Goal: Task Accomplishment & Management: Manage account settings

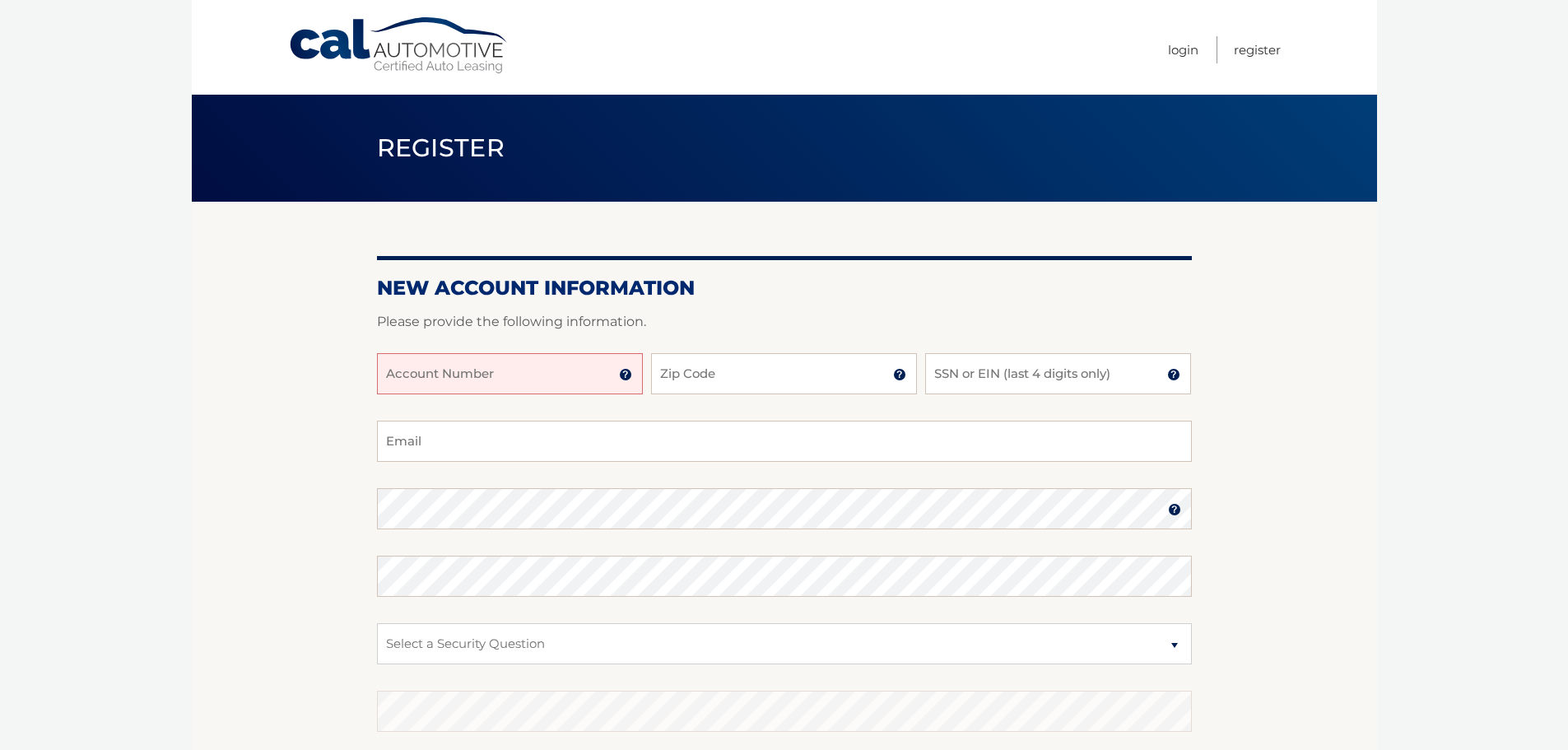
click at [522, 385] on input "Account Number" at bounding box center [509, 373] width 266 height 41
click at [461, 368] on input "Account Number" at bounding box center [509, 373] width 266 height 41
click at [492, 386] on input "Account Number" at bounding box center [509, 373] width 266 height 41
type input "44456027064"
type input "13206"
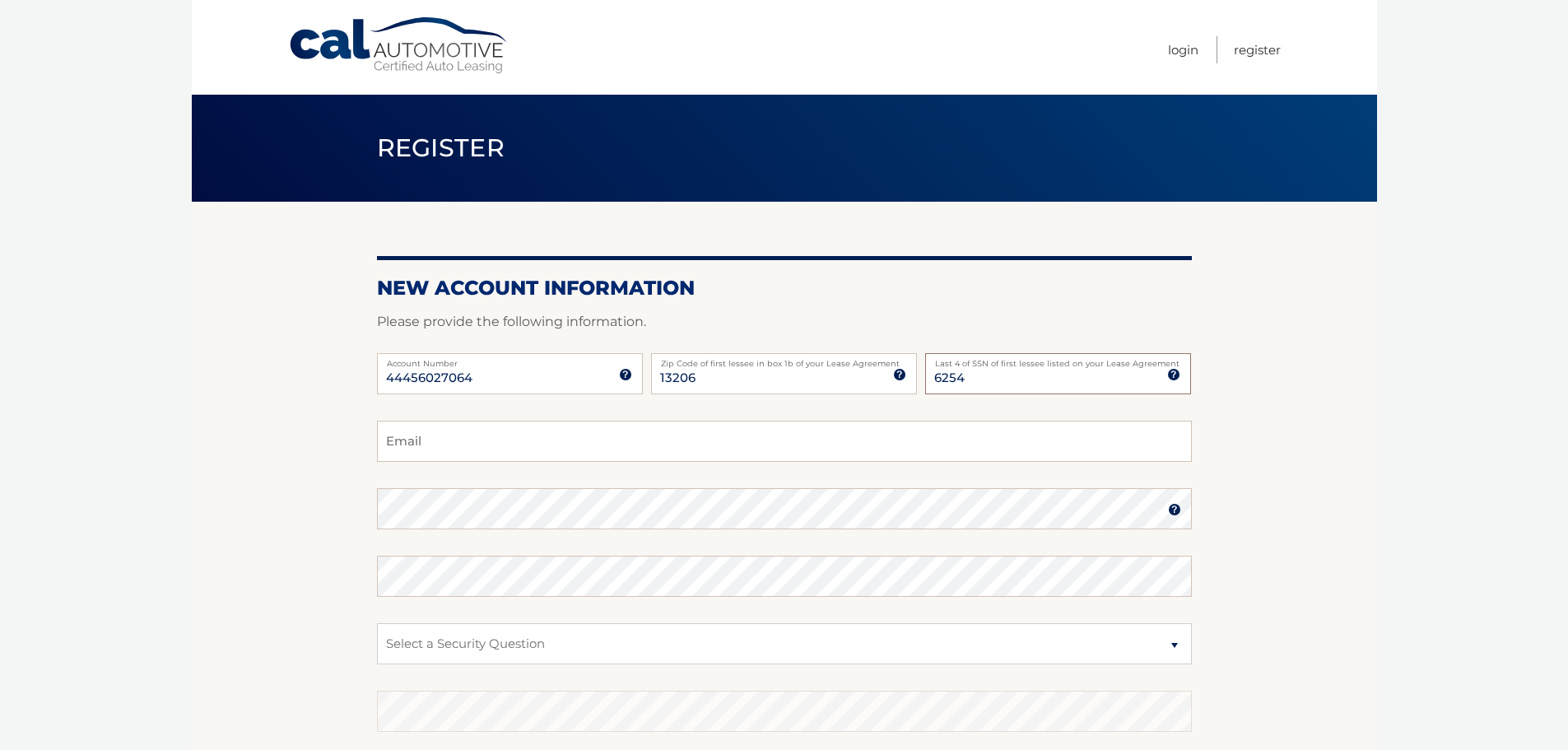
type input "6254"
type input "jmlojewski@yahoo.com"
click at [545, 646] on select "Select a Security Question What was the name of your elementary school? What is…" at bounding box center [784, 643] width 815 height 41
click at [377, 623] on select "Select a Security Question What was the name of your elementary school? What is…" at bounding box center [784, 643] width 815 height 41
click at [555, 644] on select "Select a Security Question What was the name of your elementary school? What is…" at bounding box center [784, 643] width 815 height 41
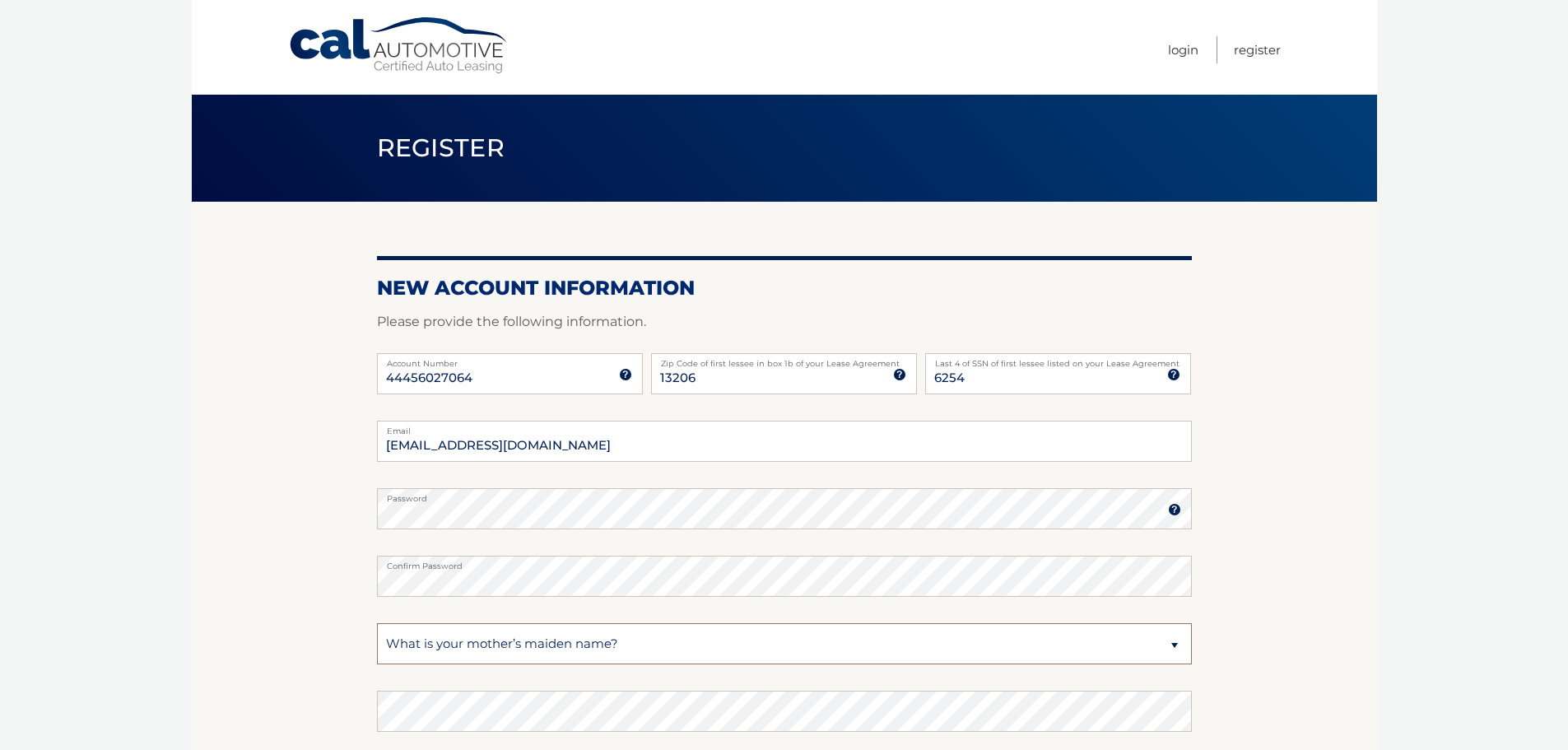
select select "3"
click at [377, 623] on select "Select a Security Question What was the name of your elementary school? What is…" at bounding box center [784, 643] width 815 height 41
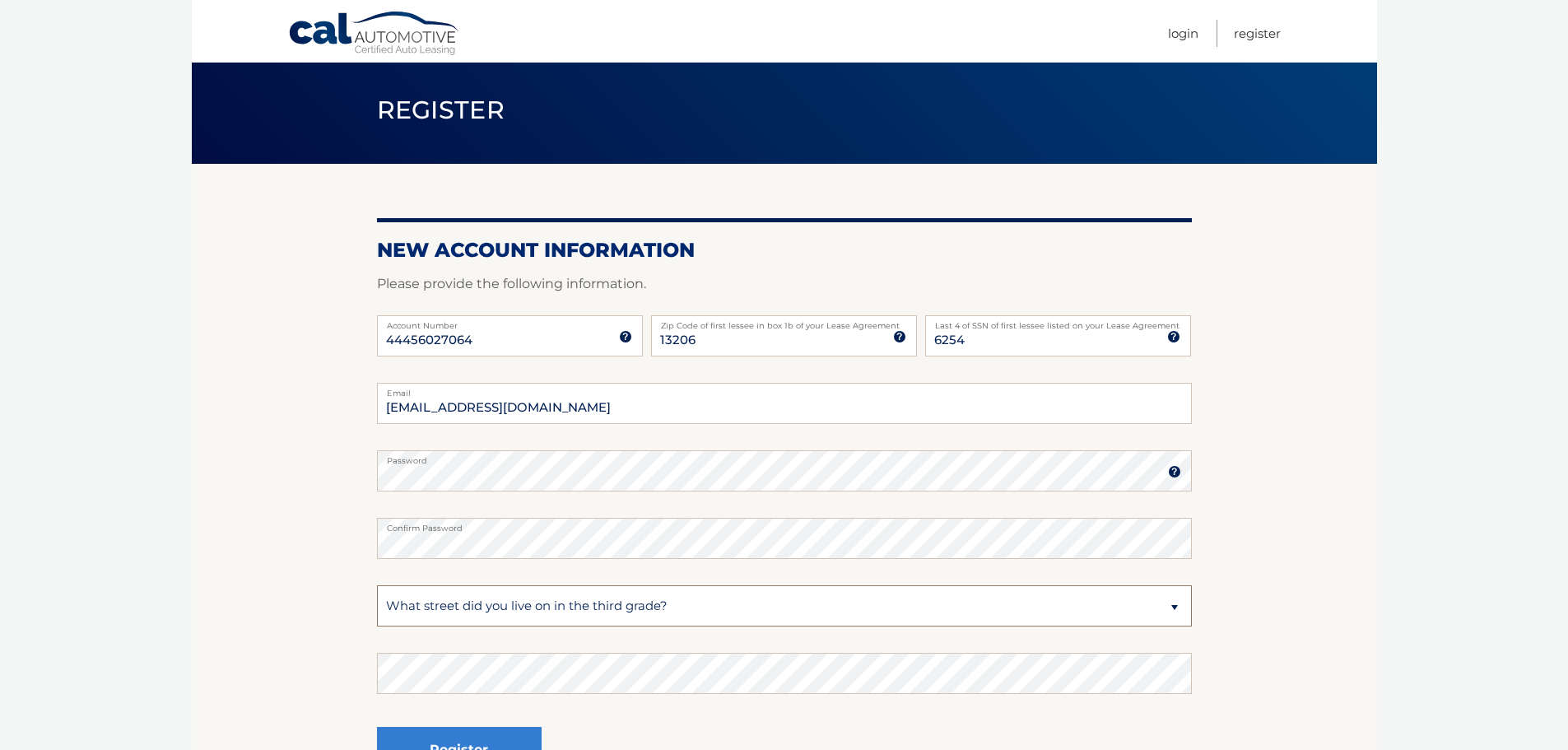
scroll to position [165, 0]
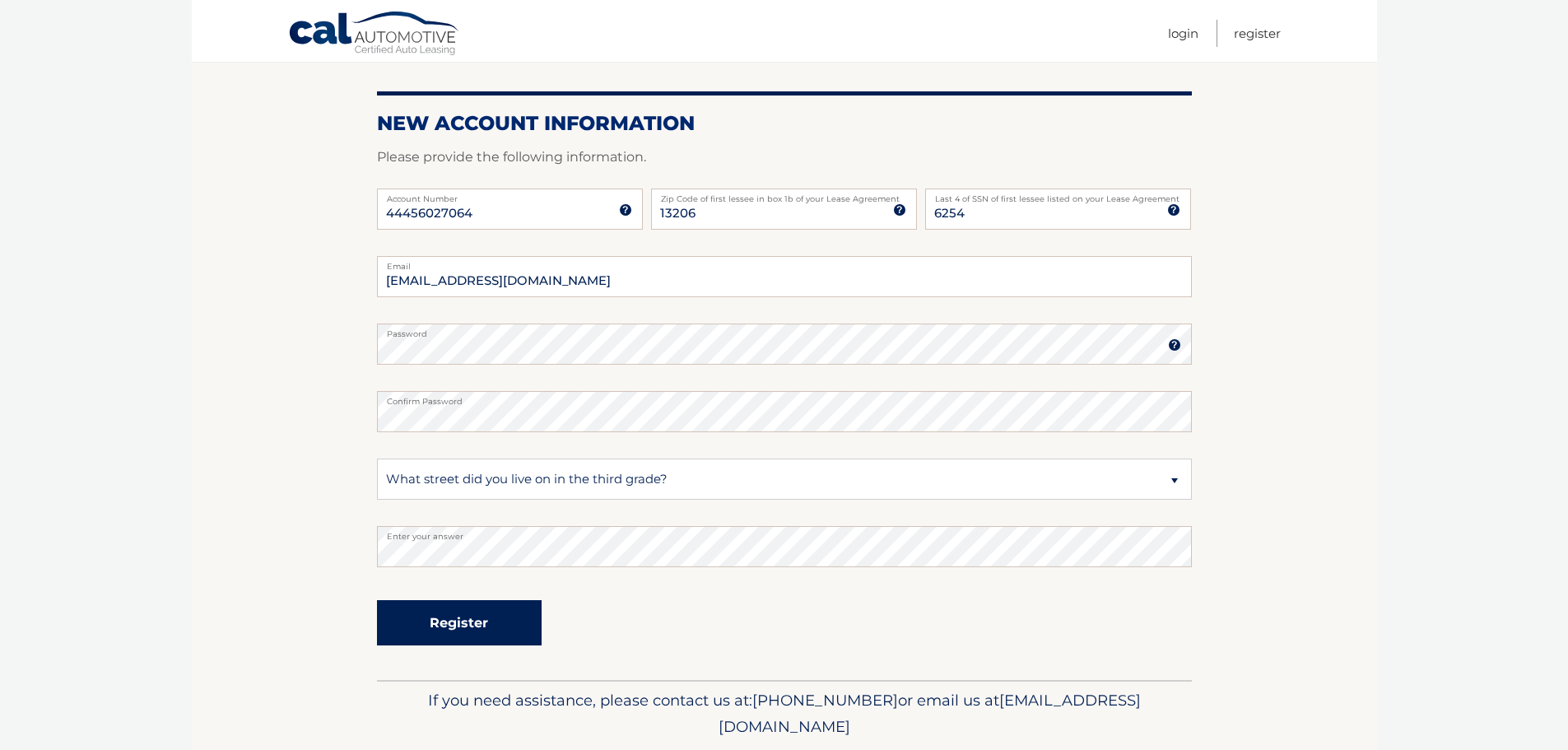
click at [453, 622] on button "Register" at bounding box center [459, 622] width 165 height 45
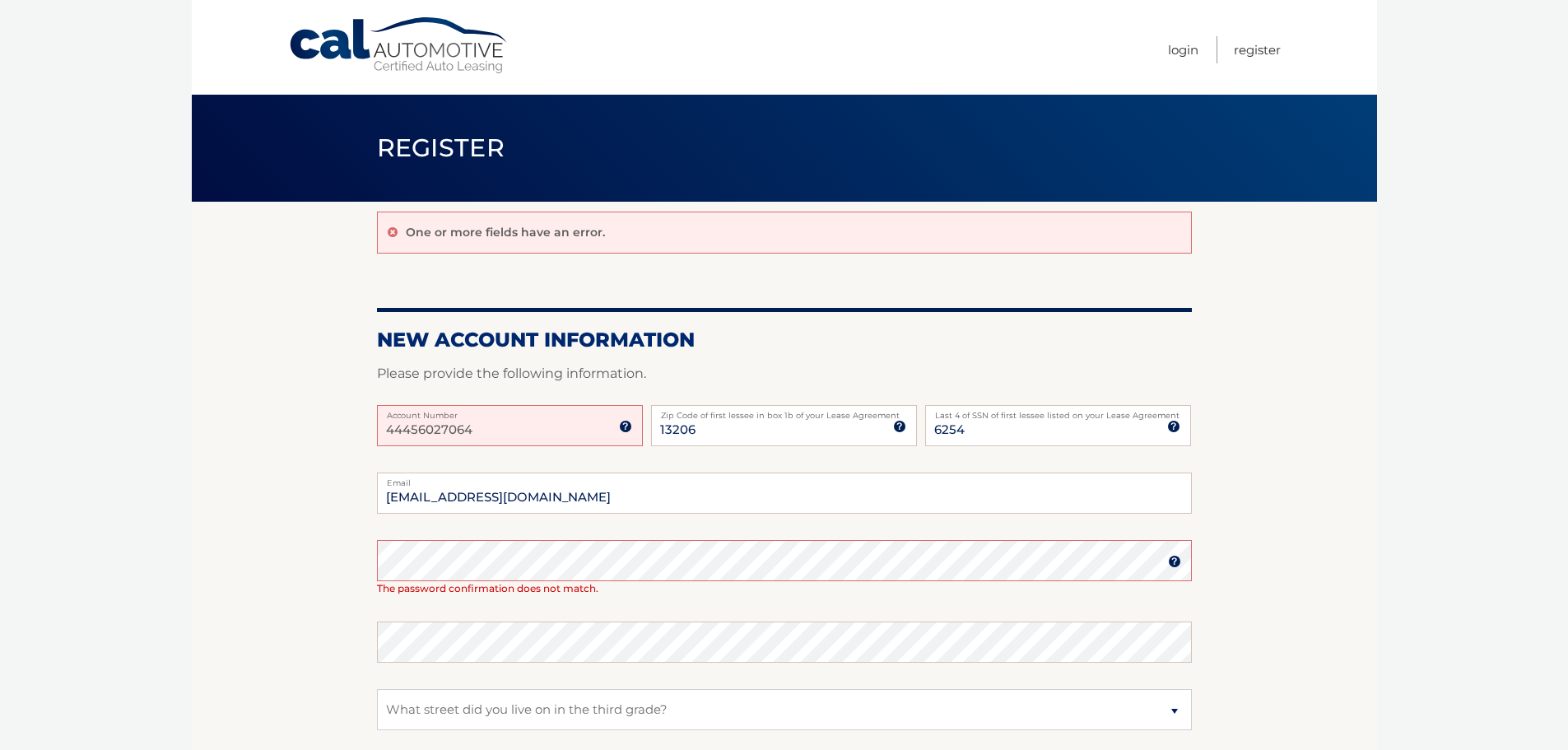
click at [504, 426] on input "44456027064" at bounding box center [509, 426] width 266 height 41
drag, startPoint x: 410, startPoint y: 430, endPoint x: 424, endPoint y: 429, distance: 14.0
click at [421, 429] on input "44456027064" at bounding box center [509, 426] width 266 height 41
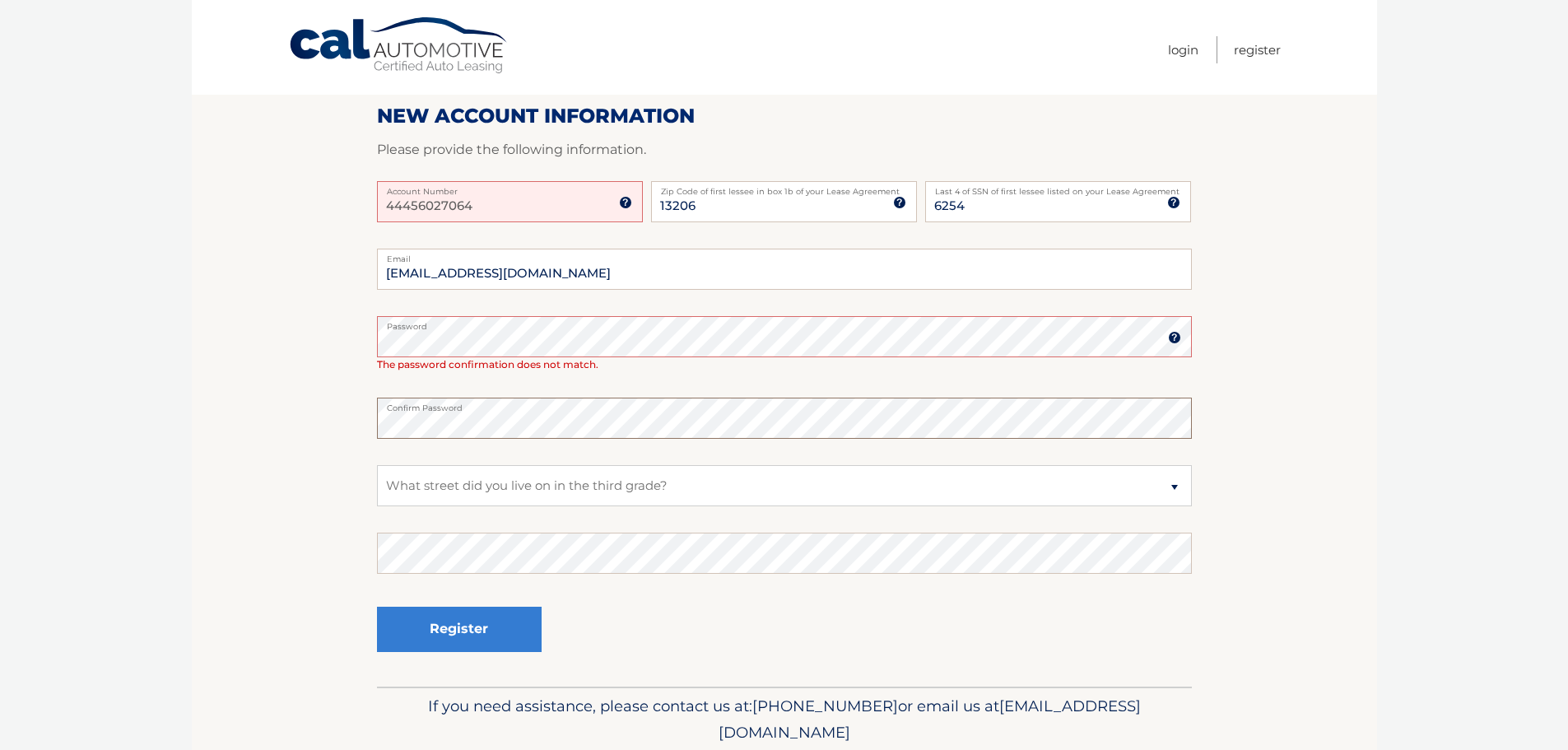
scroll to position [285, 0]
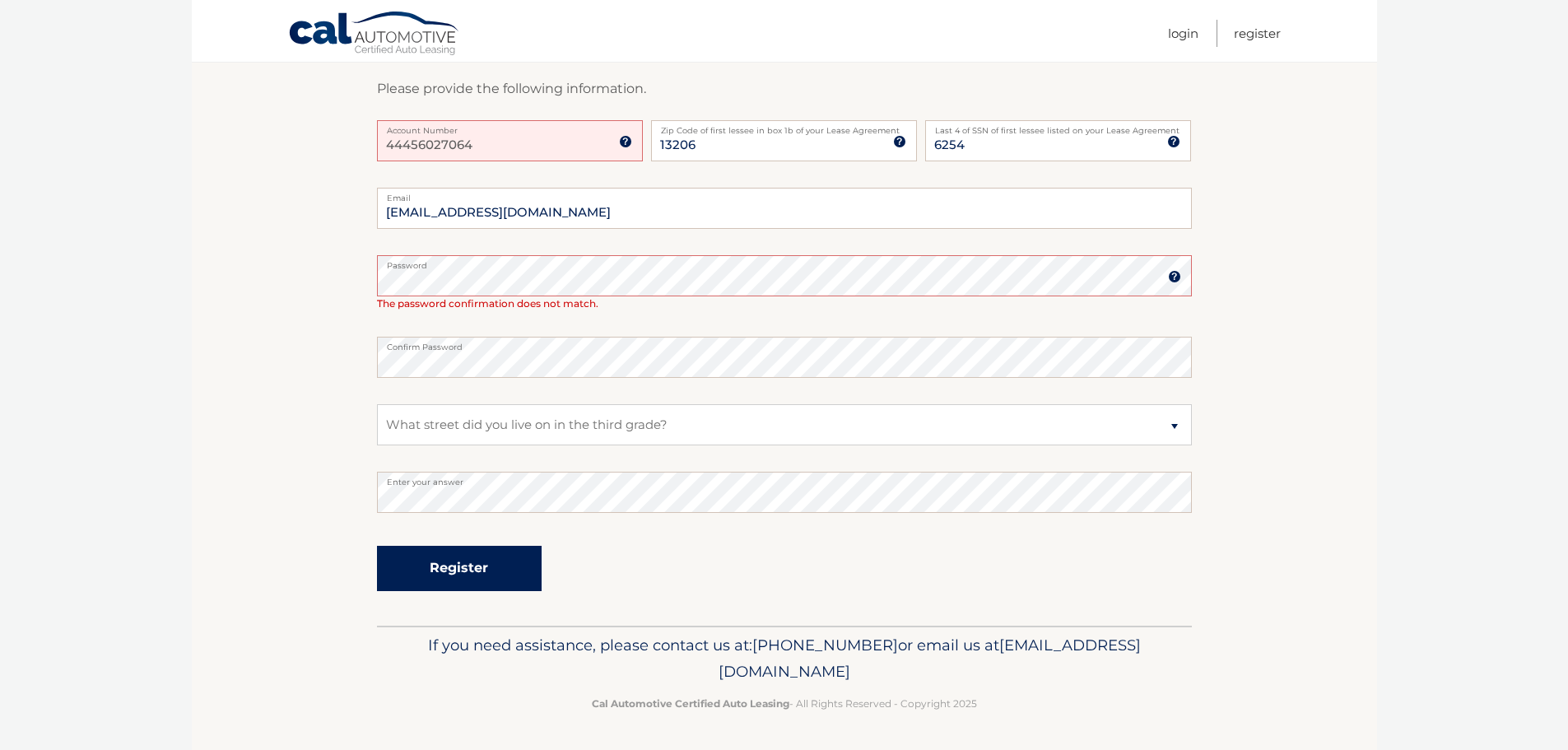
click at [469, 562] on button "Register" at bounding box center [459, 568] width 165 height 45
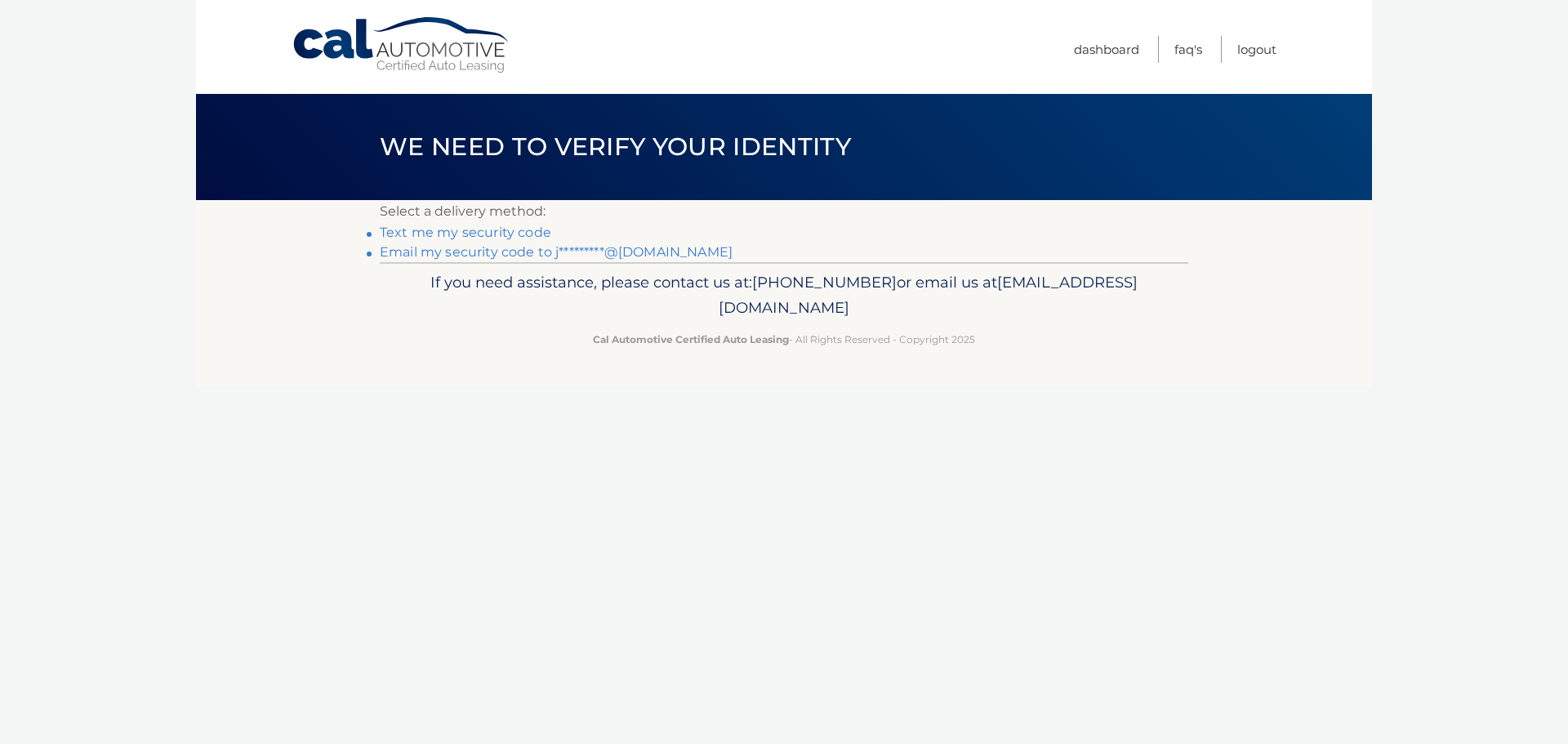
click at [508, 253] on link "Email my security code to j*********@yahoo.com" at bounding box center [556, 251] width 353 height 16
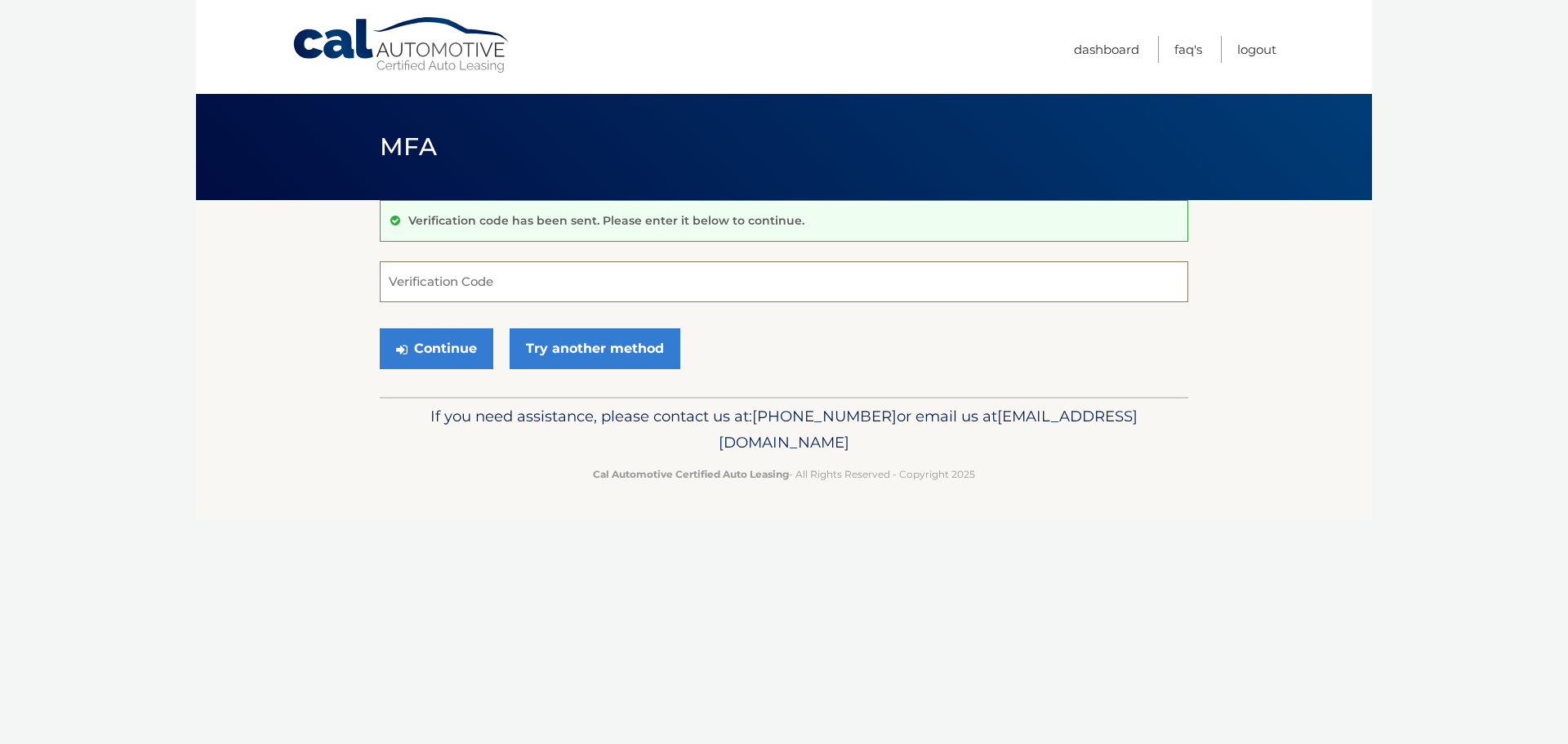
click at [439, 280] on input "Verification Code" at bounding box center [784, 282] width 809 height 41
click at [484, 271] on input "Verification Code" at bounding box center [784, 282] width 809 height 41
type input "090869"
click at [456, 350] on button "Continue" at bounding box center [437, 348] width 113 height 41
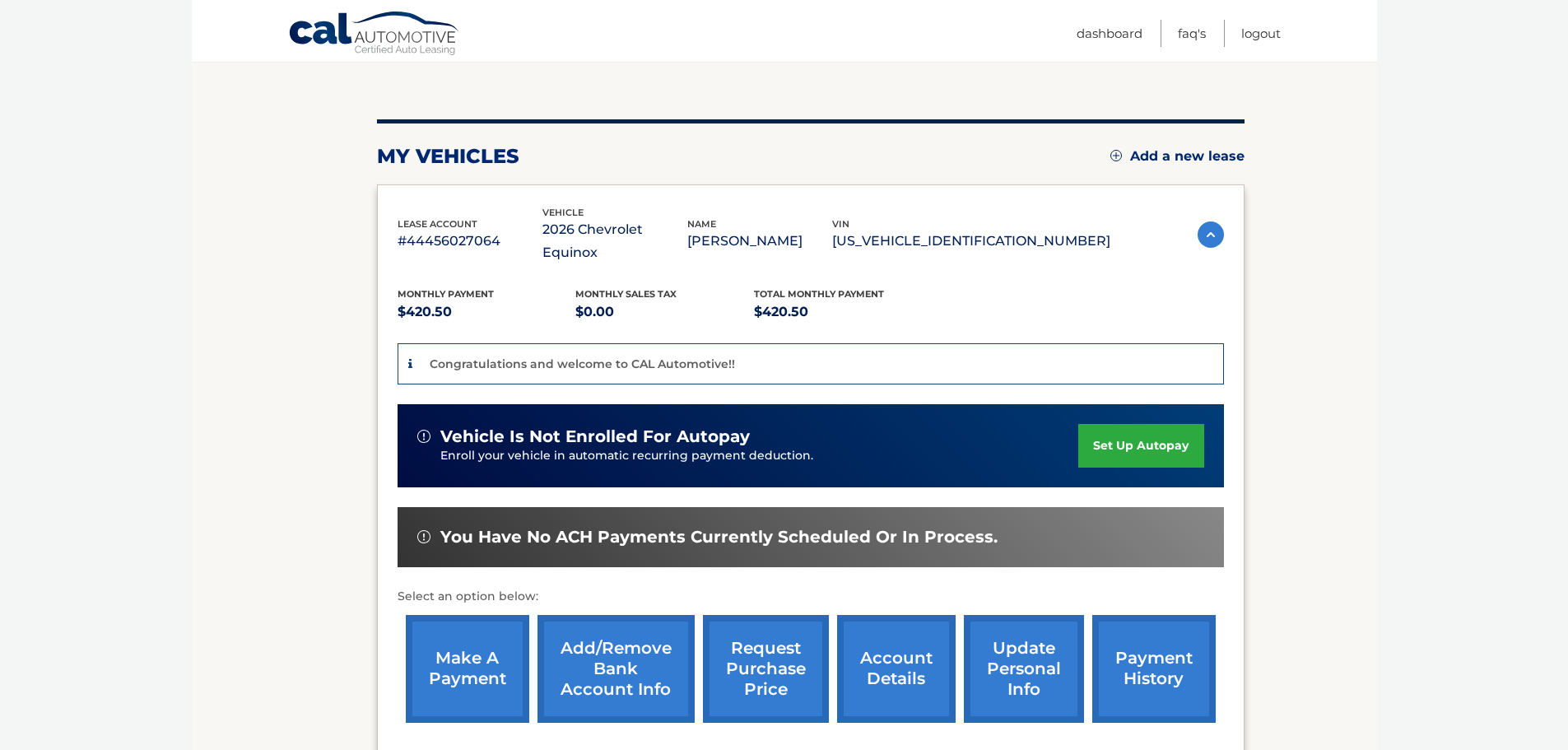
scroll to position [165, 0]
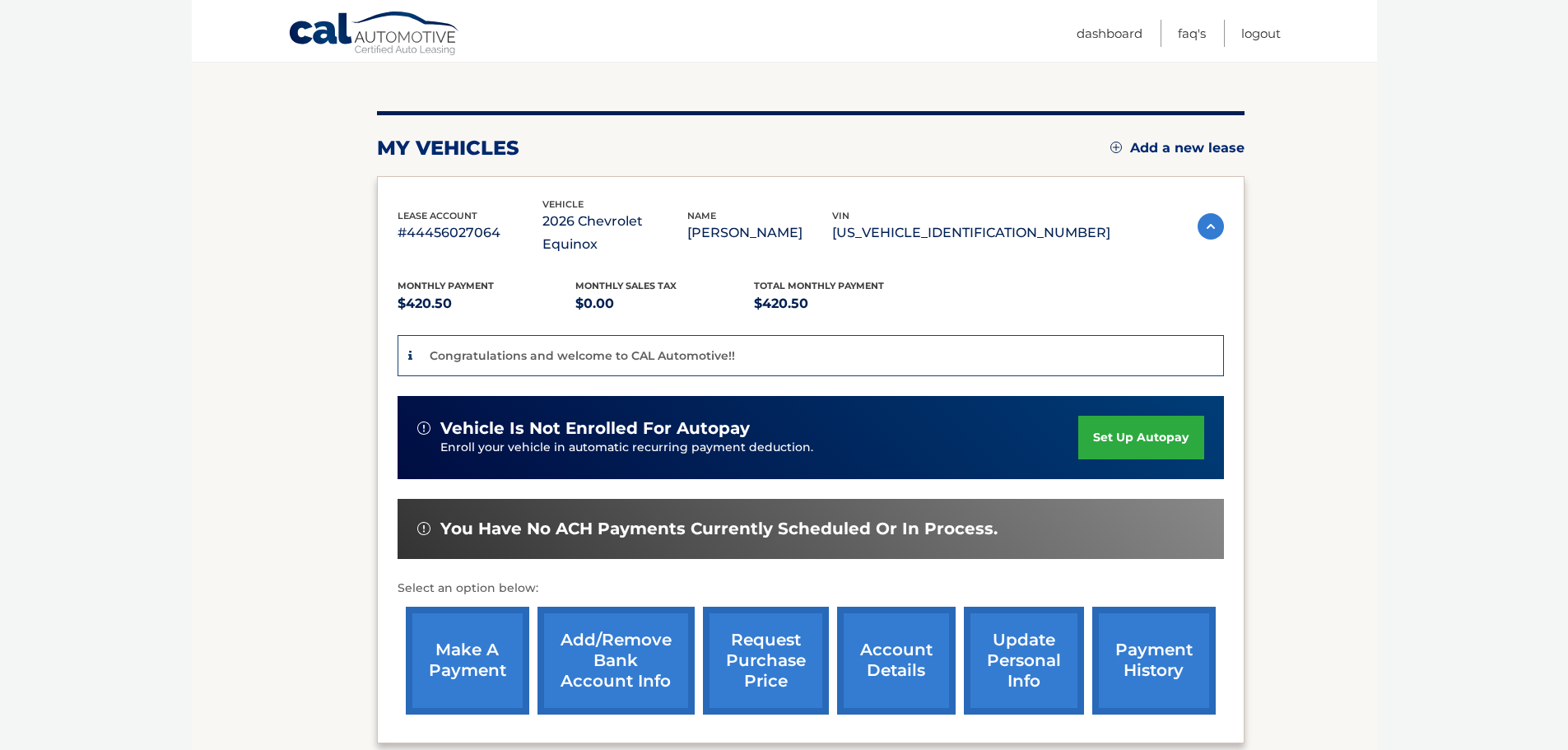
click at [1164, 416] on link "set up autopay" at bounding box center [1141, 437] width 125 height 43
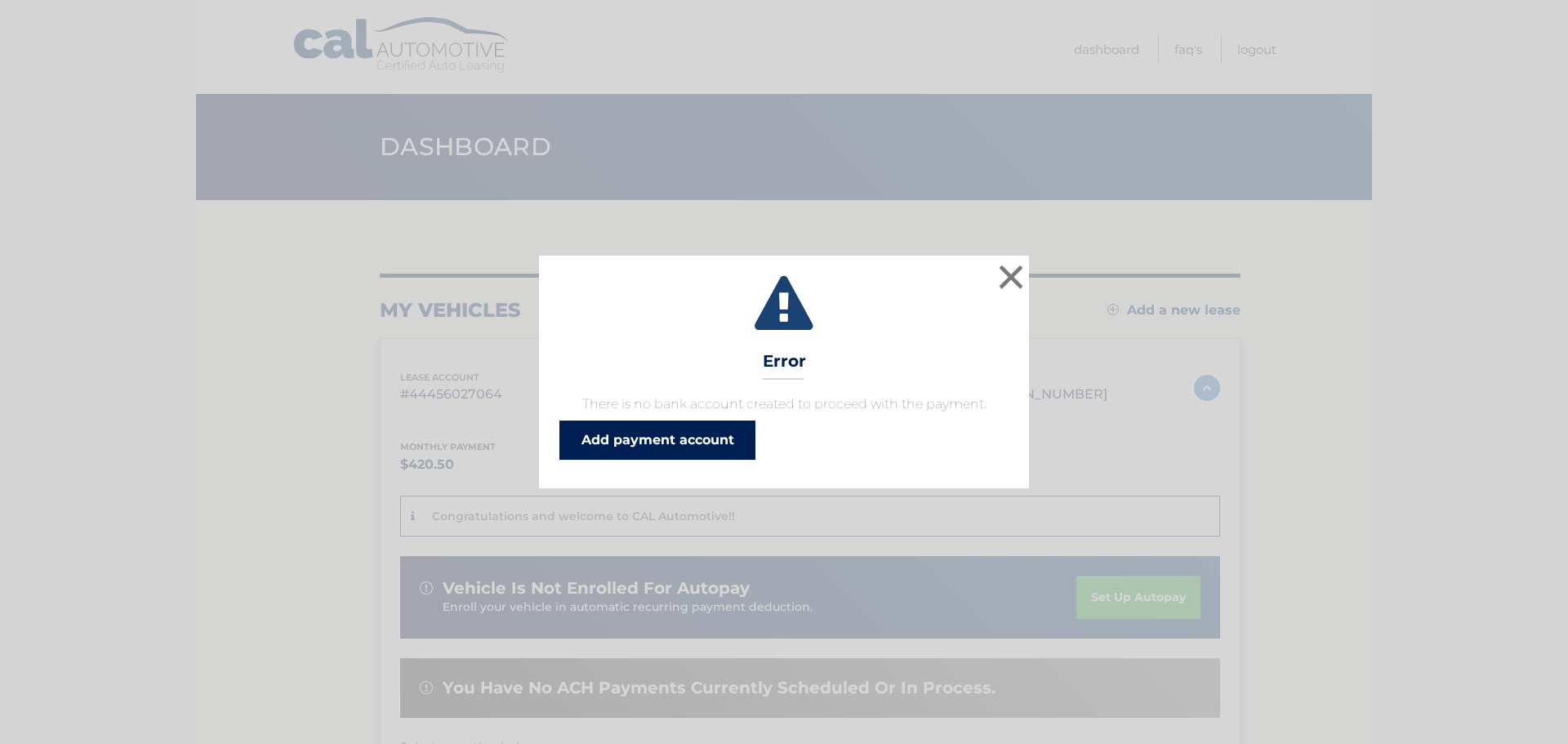
click at [683, 445] on link "Add payment account" at bounding box center [657, 440] width 196 height 39
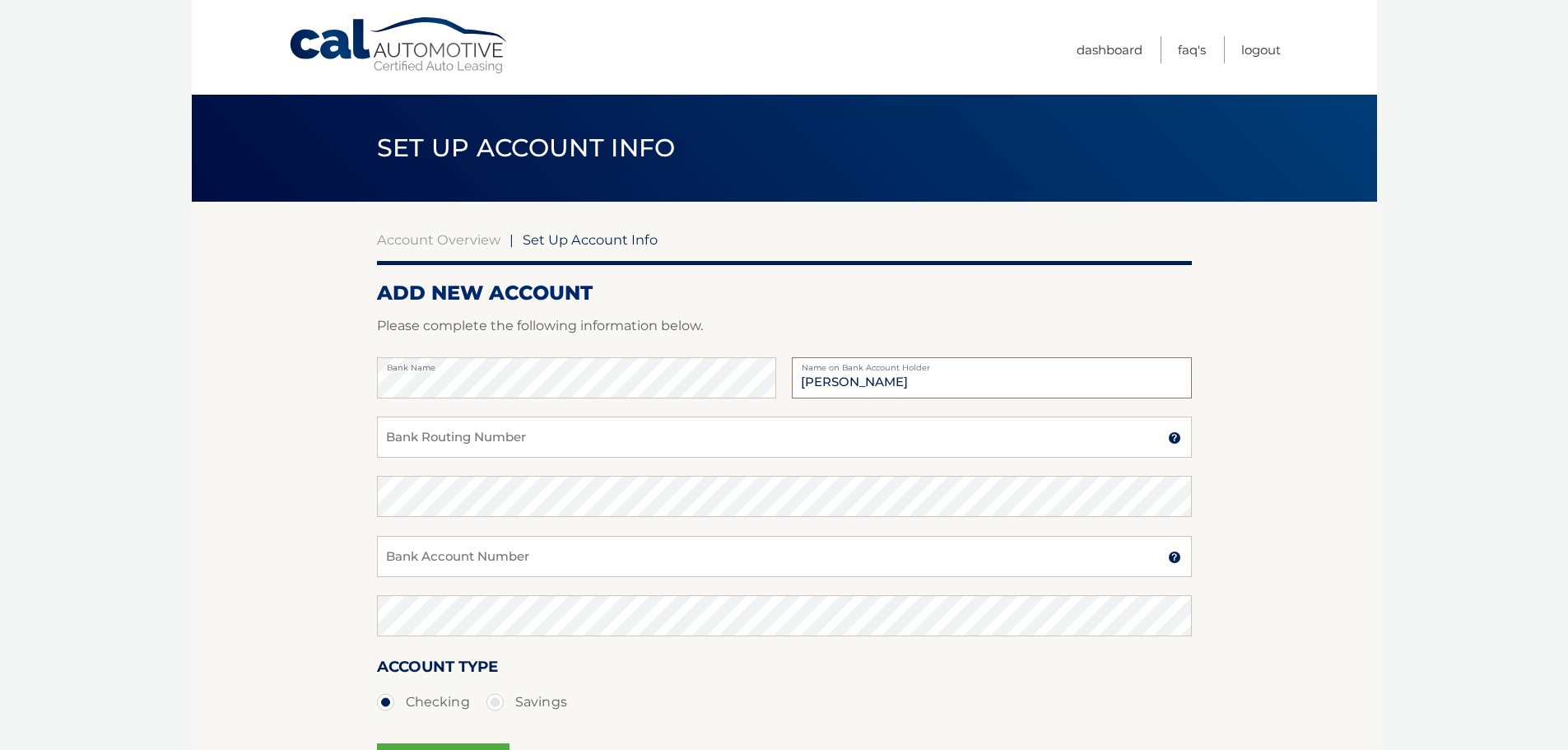
type input "[PERSON_NAME]"
click at [703, 449] on input "Bank Routing Number" at bounding box center [784, 437] width 815 height 41
click at [431, 439] on input "Bank Routing Number" at bounding box center [784, 437] width 815 height 41
type input "021300077"
type input "0"
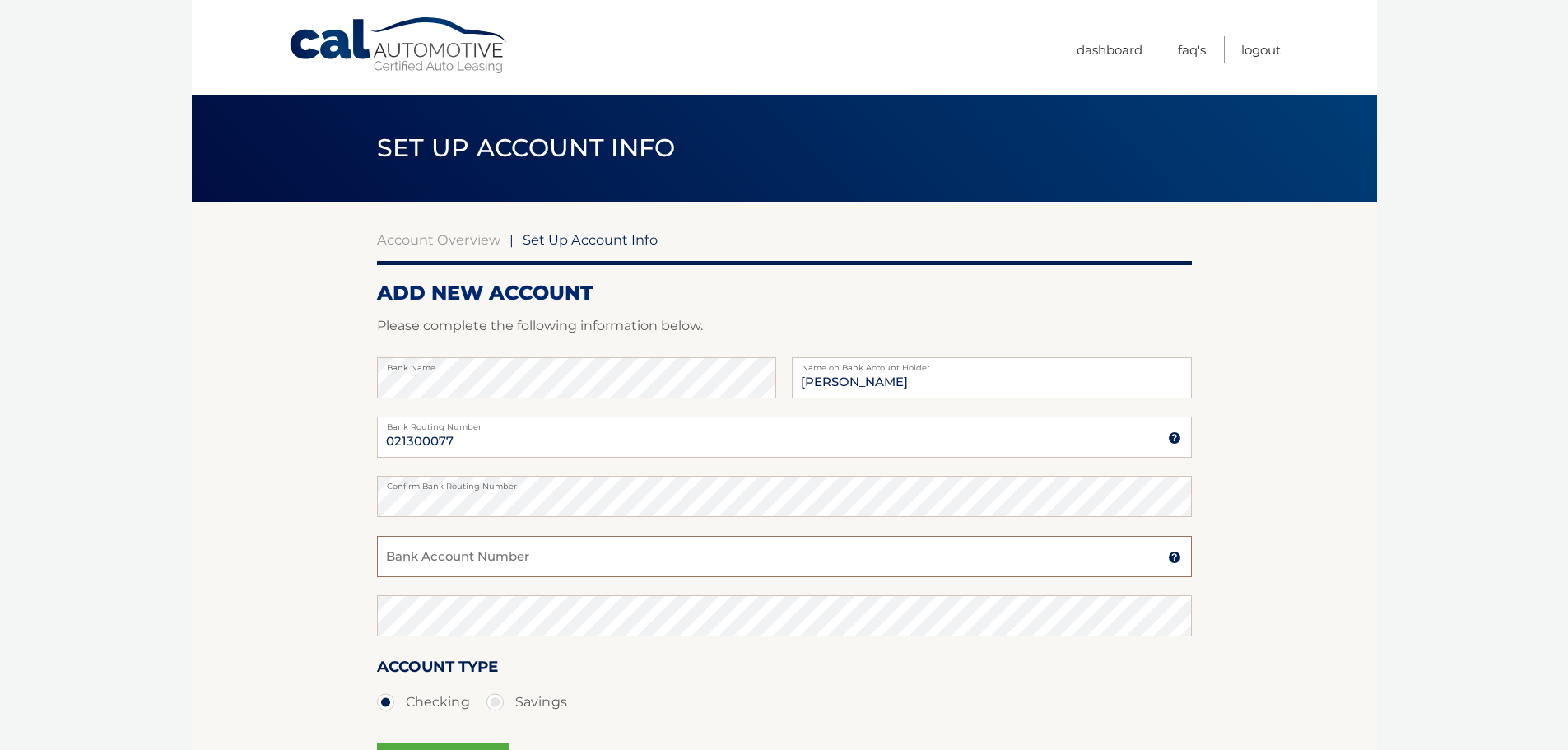
click at [452, 554] on input "Bank Account Number" at bounding box center [784, 557] width 815 height 41
type input "325580066547"
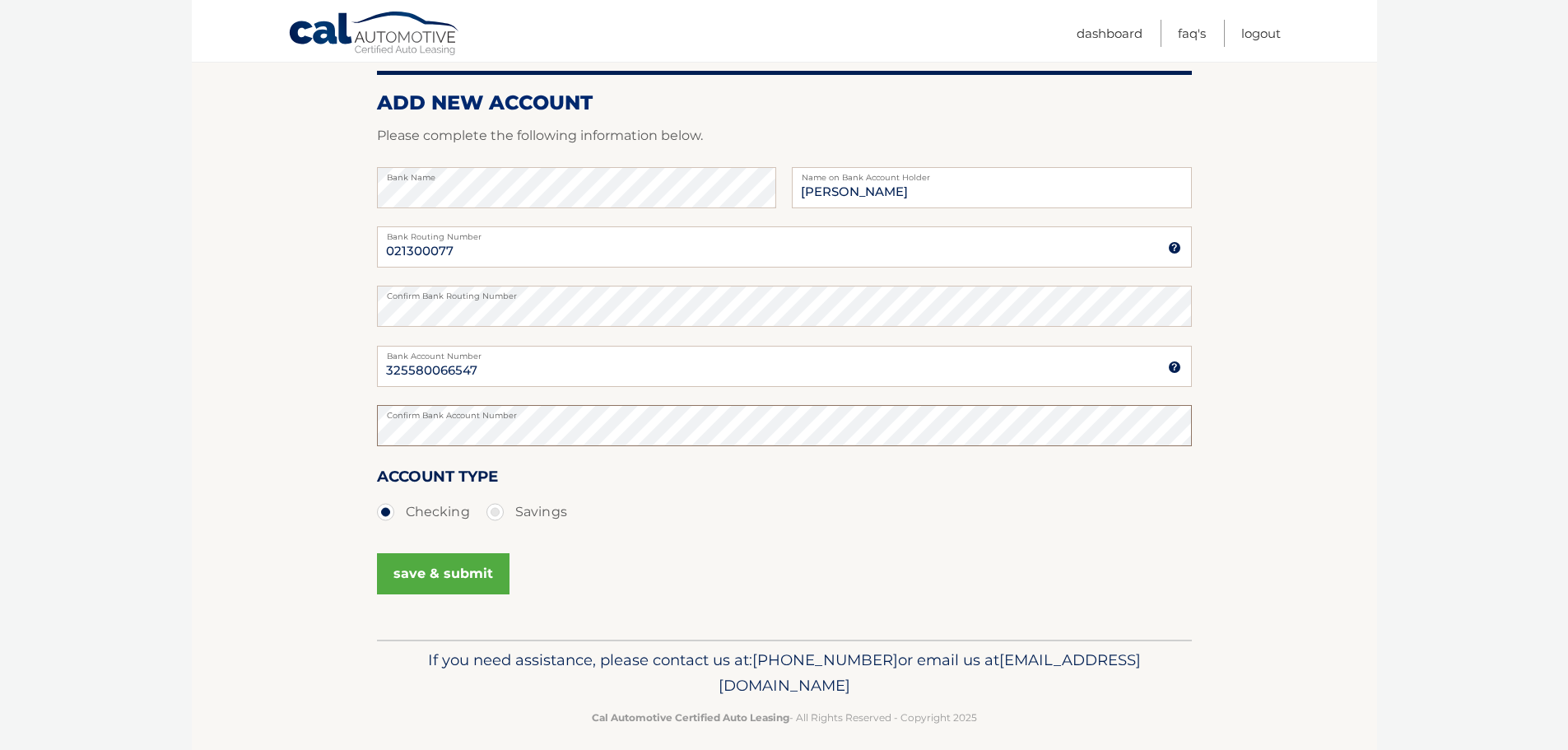
scroll to position [199, 0]
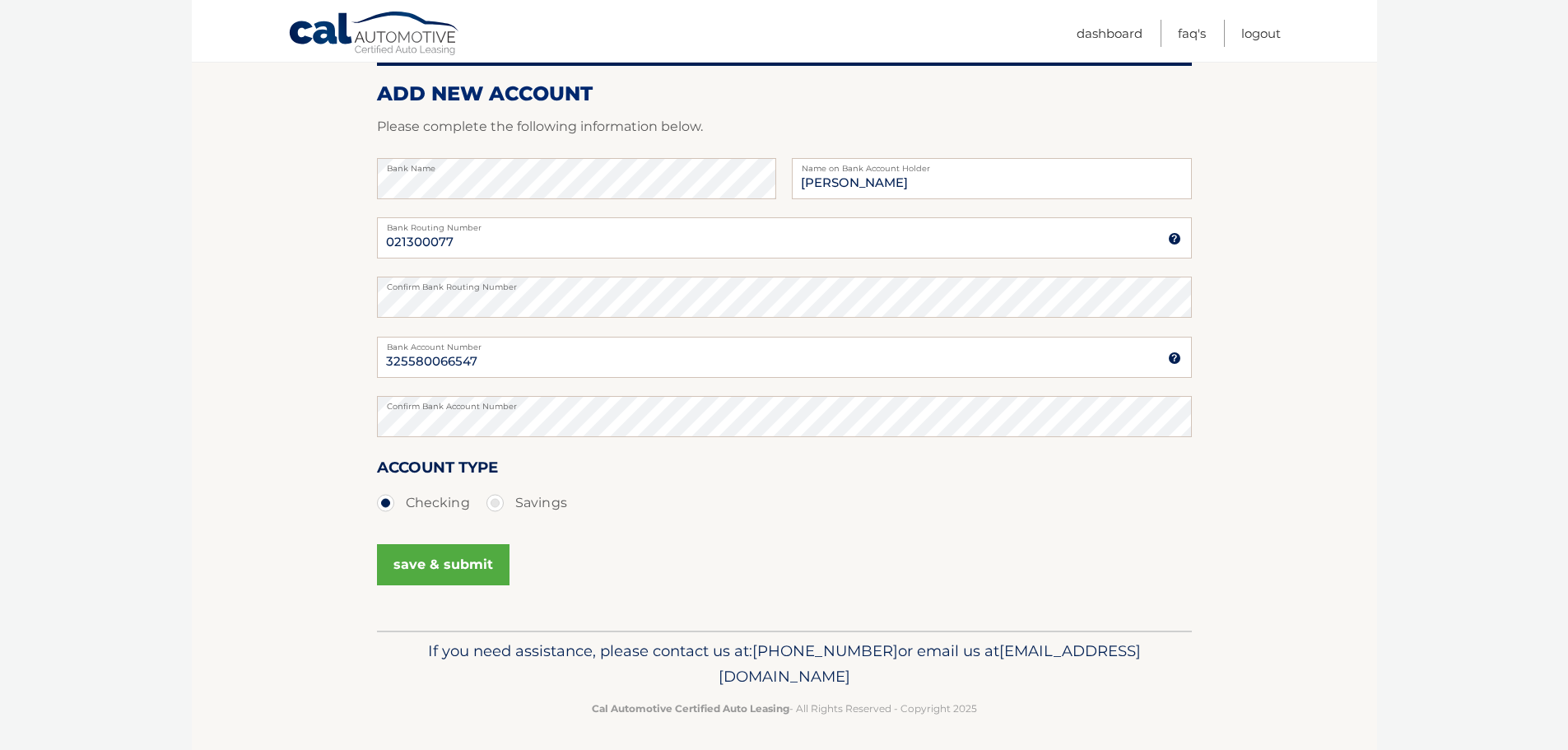
click at [415, 550] on button "save & submit" at bounding box center [443, 565] width 133 height 41
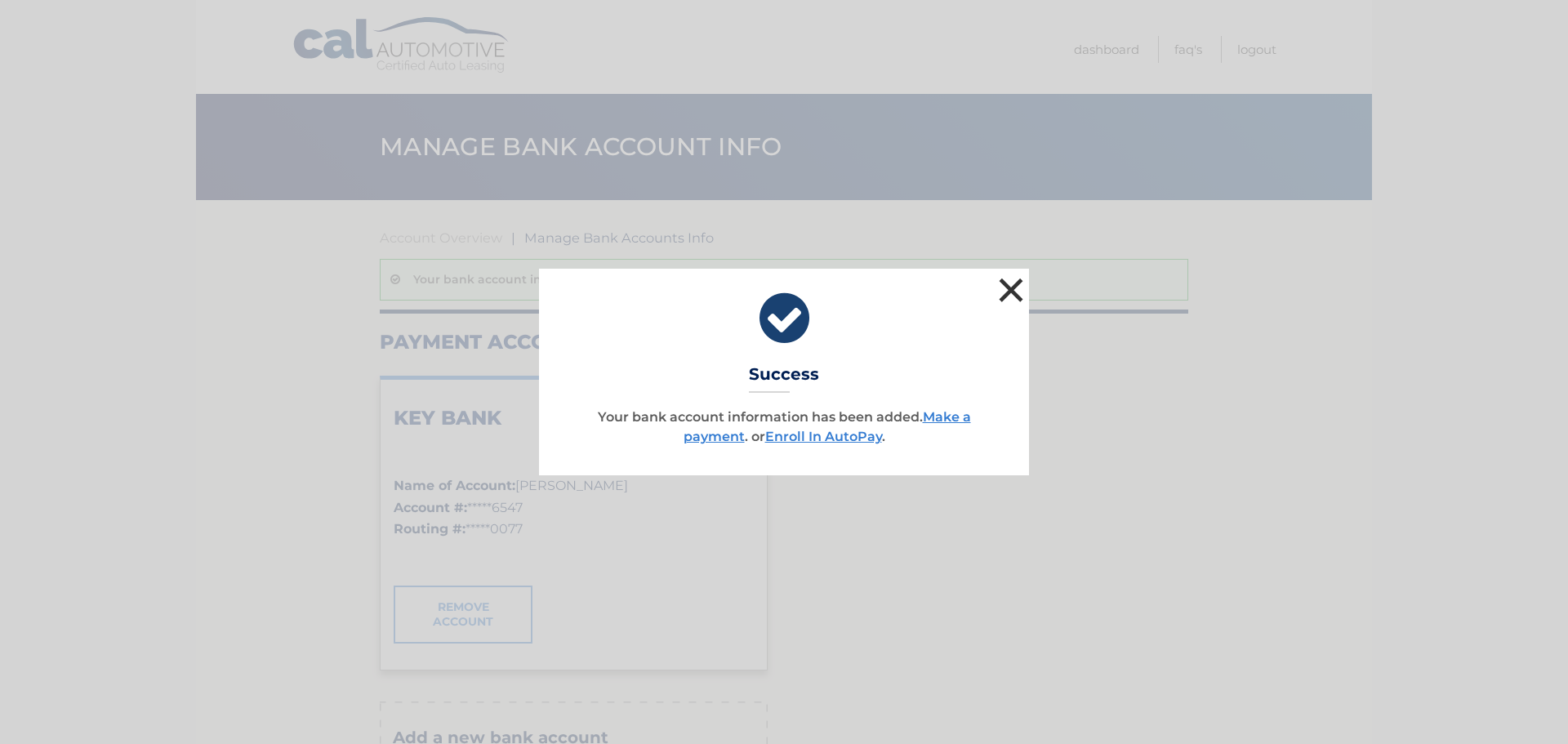
click at [1021, 284] on button "×" at bounding box center [1011, 290] width 33 height 33
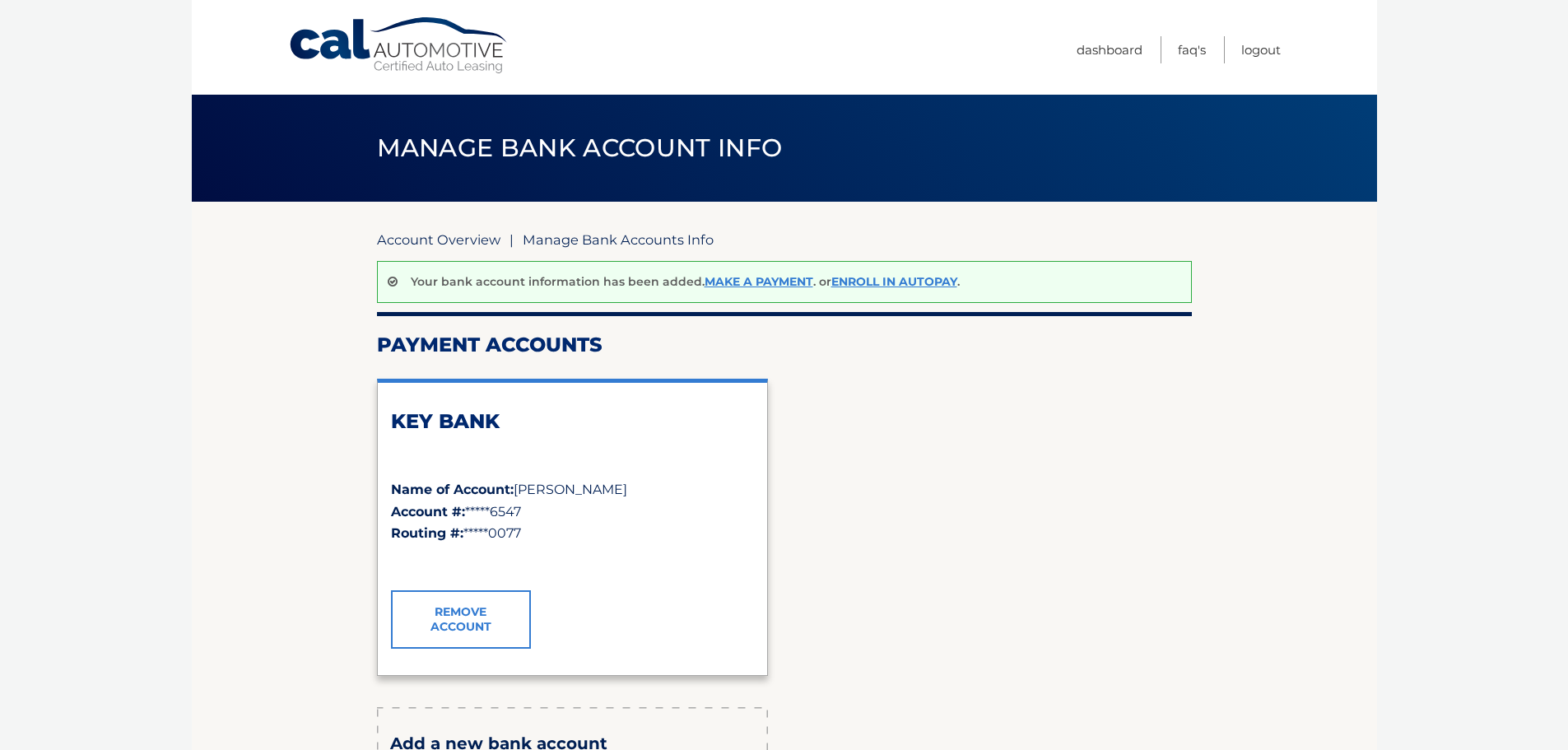
click at [438, 236] on link "Account Overview" at bounding box center [439, 240] width 123 height 17
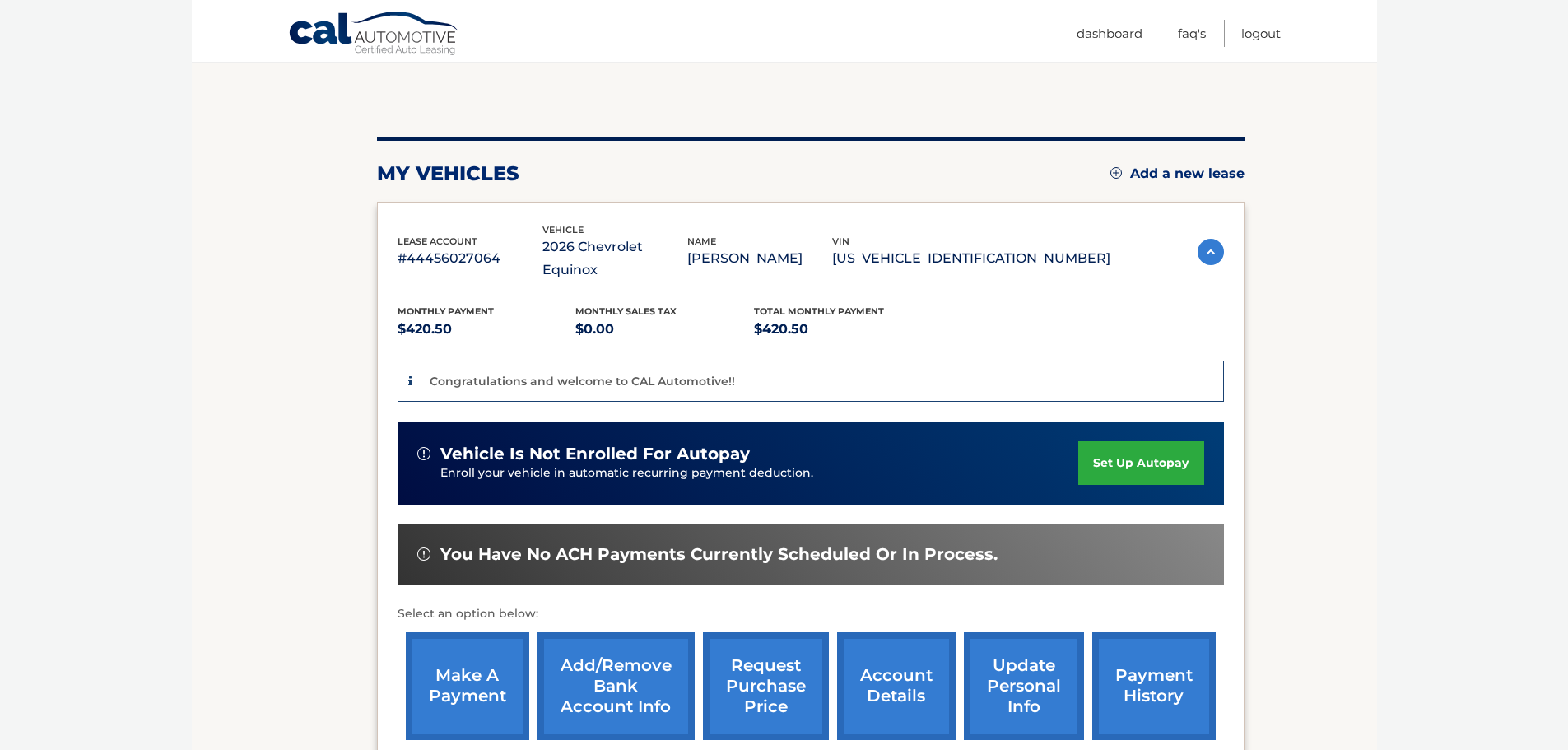
scroll to position [165, 0]
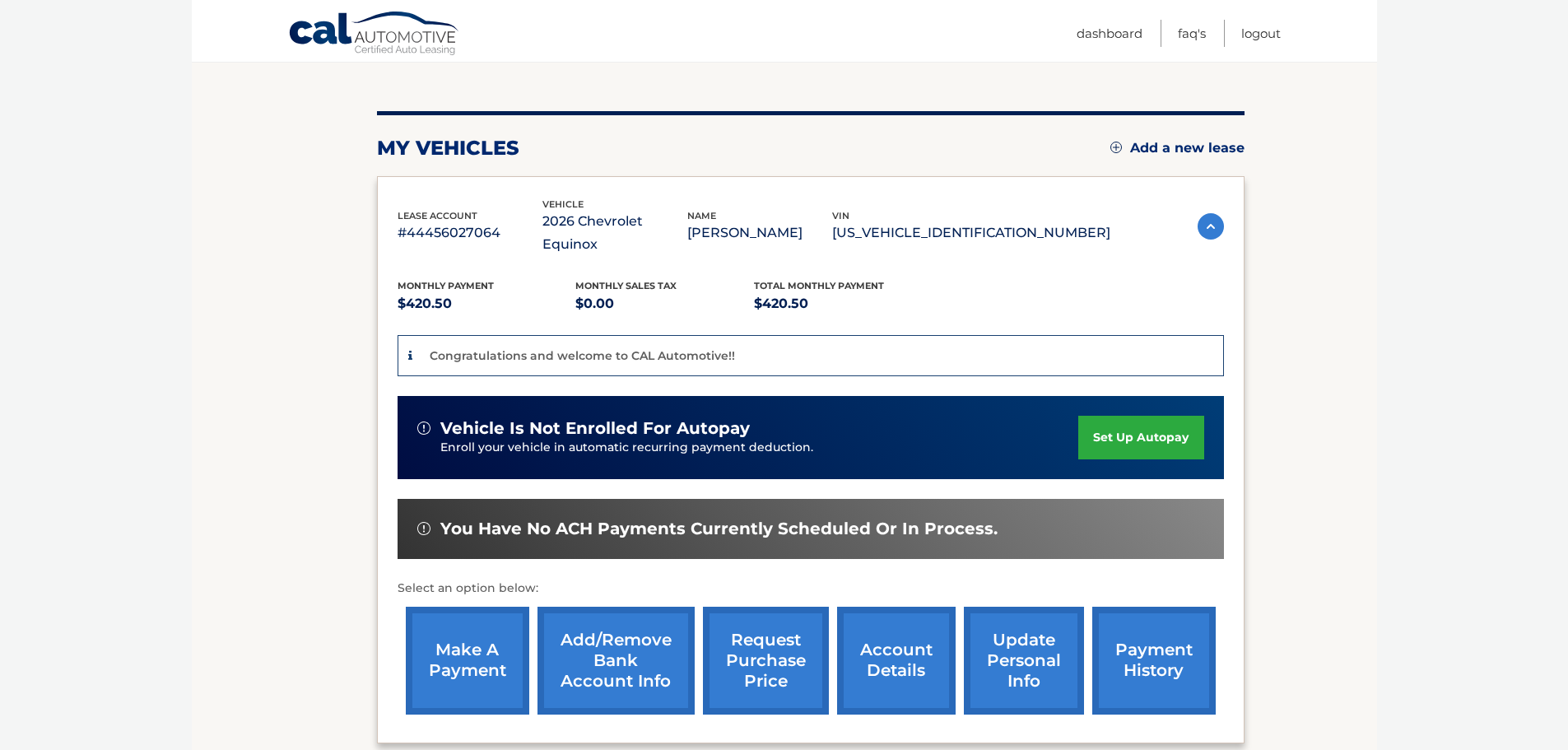
click at [1159, 416] on link "set up autopay" at bounding box center [1141, 437] width 125 height 43
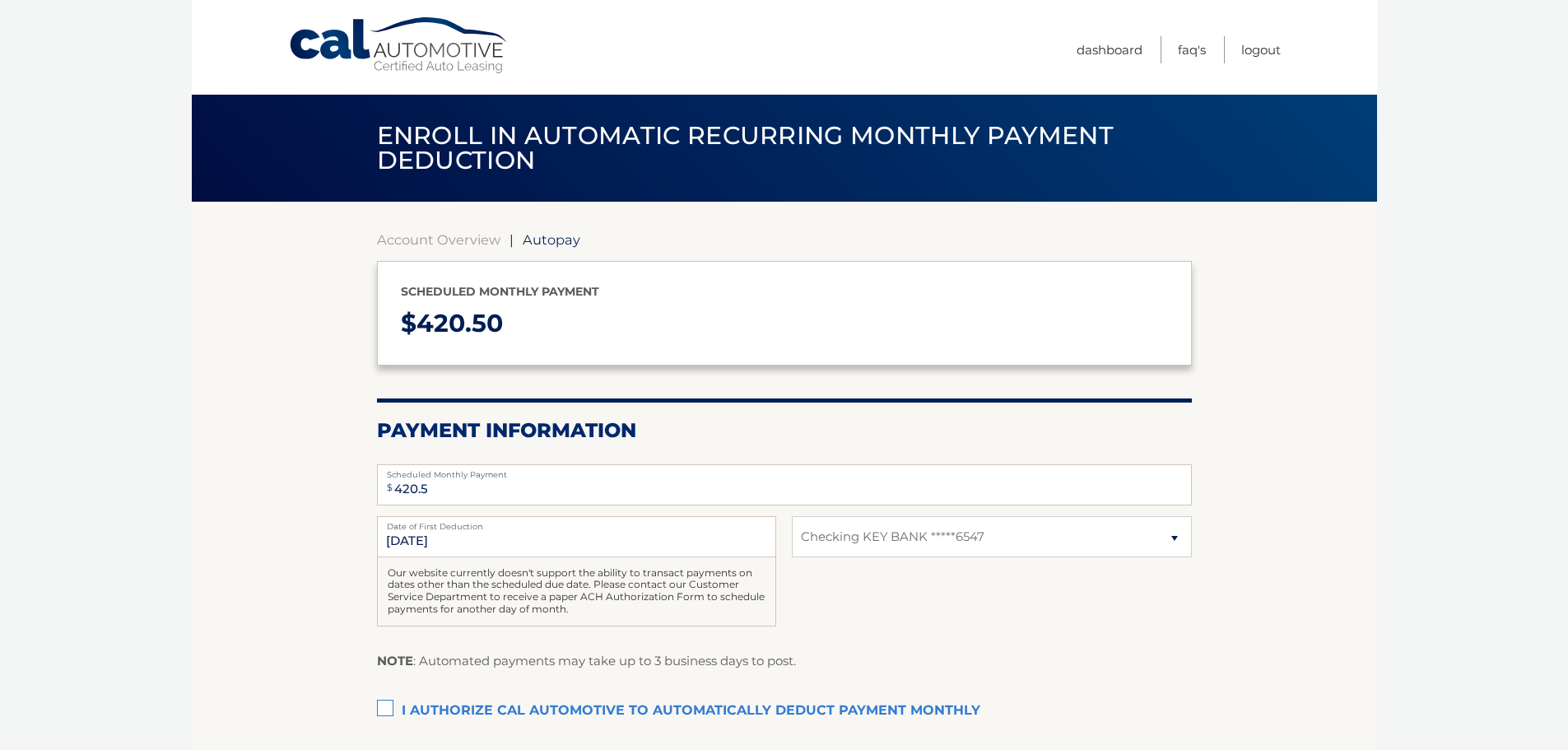
select select "OTIzNDQ0N2QtMGJmMi00ZGM5LTgxM2ItYmU2MDc5ZGFkMDc2"
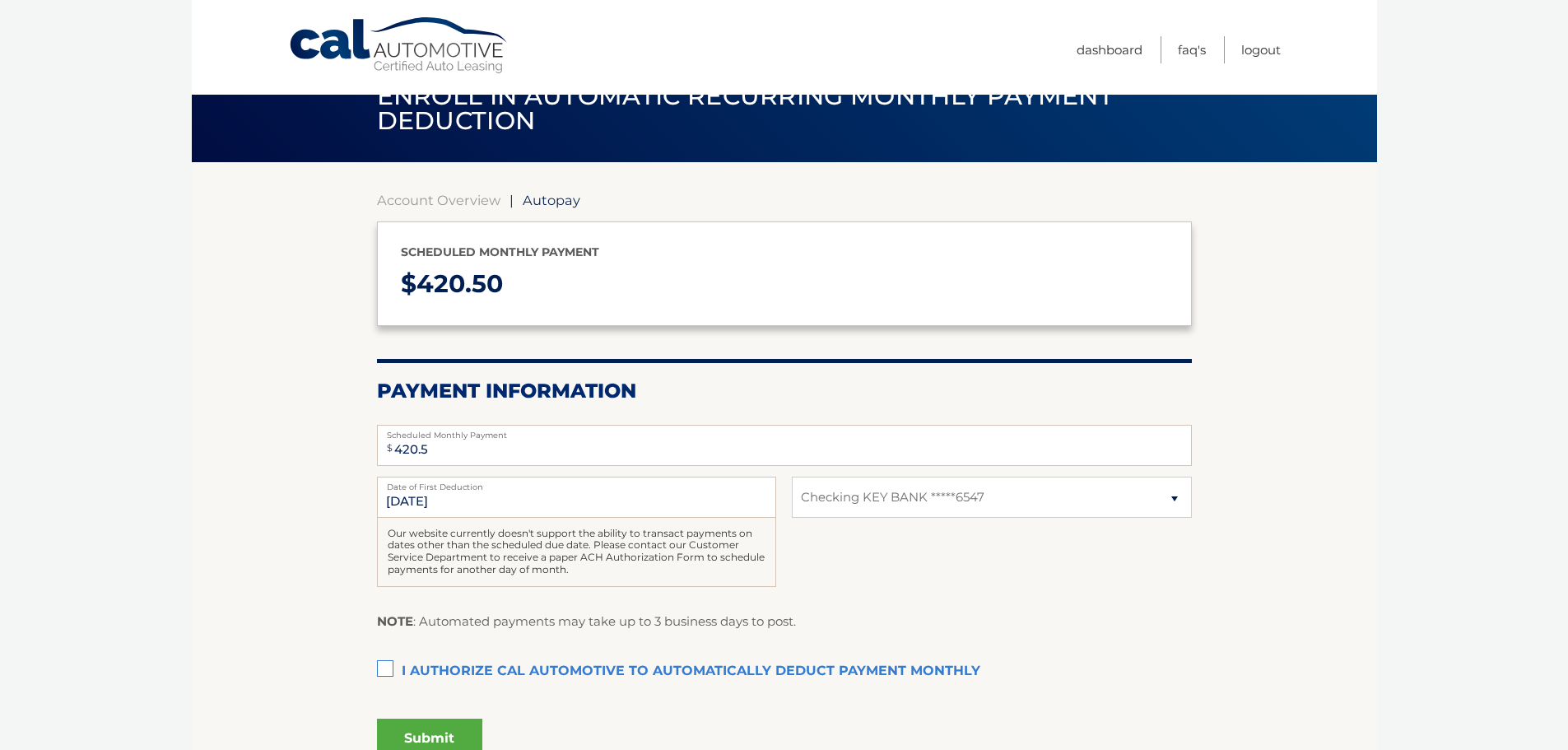
scroll to position [82, 0]
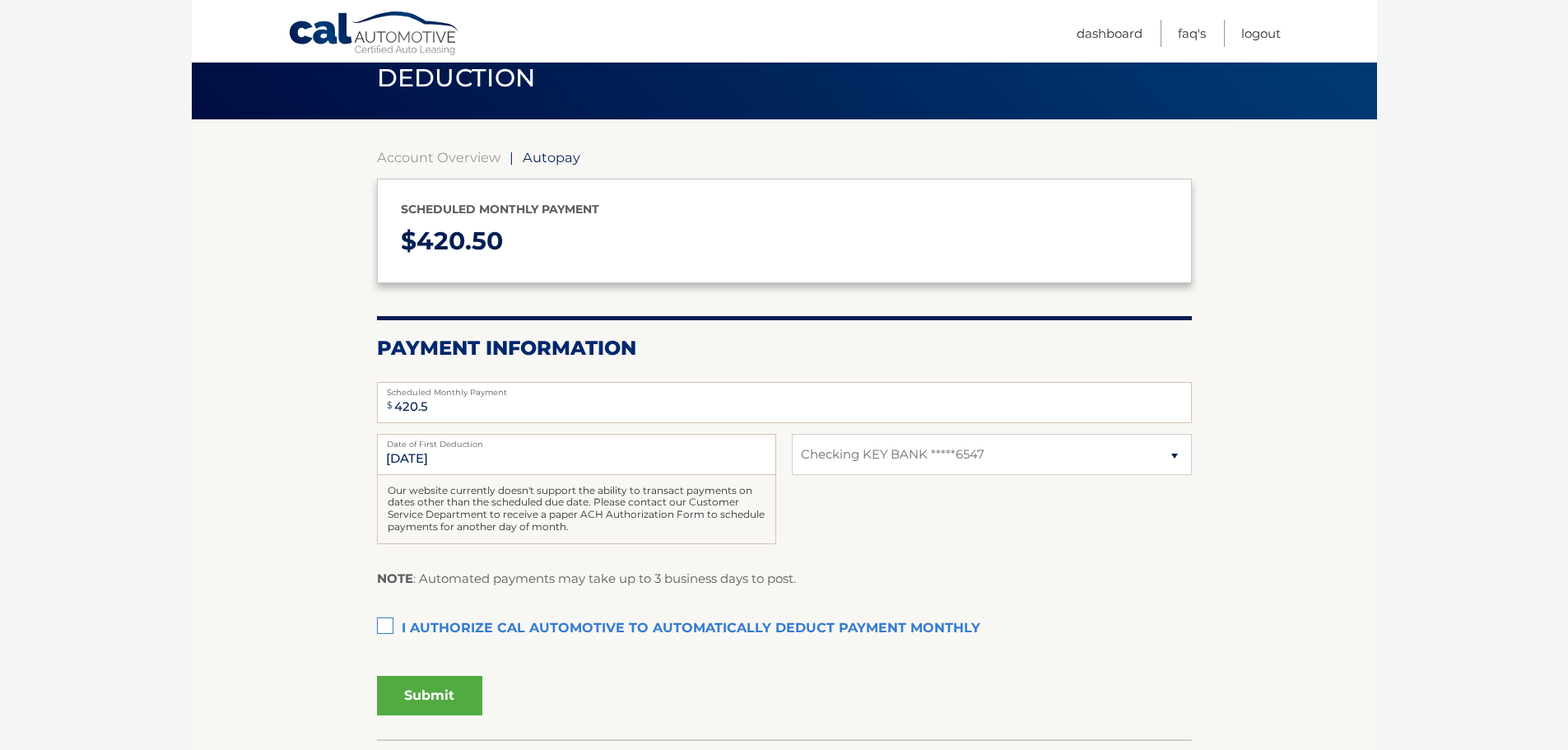
click at [389, 623] on label "I authorize cal automotive to automatically deduct payment monthly This checkbo…" at bounding box center [784, 629] width 815 height 33
click at [0, 0] on input "I authorize cal automotive to automatically deduct payment monthly This checkbo…" at bounding box center [0, 0] width 0 height 0
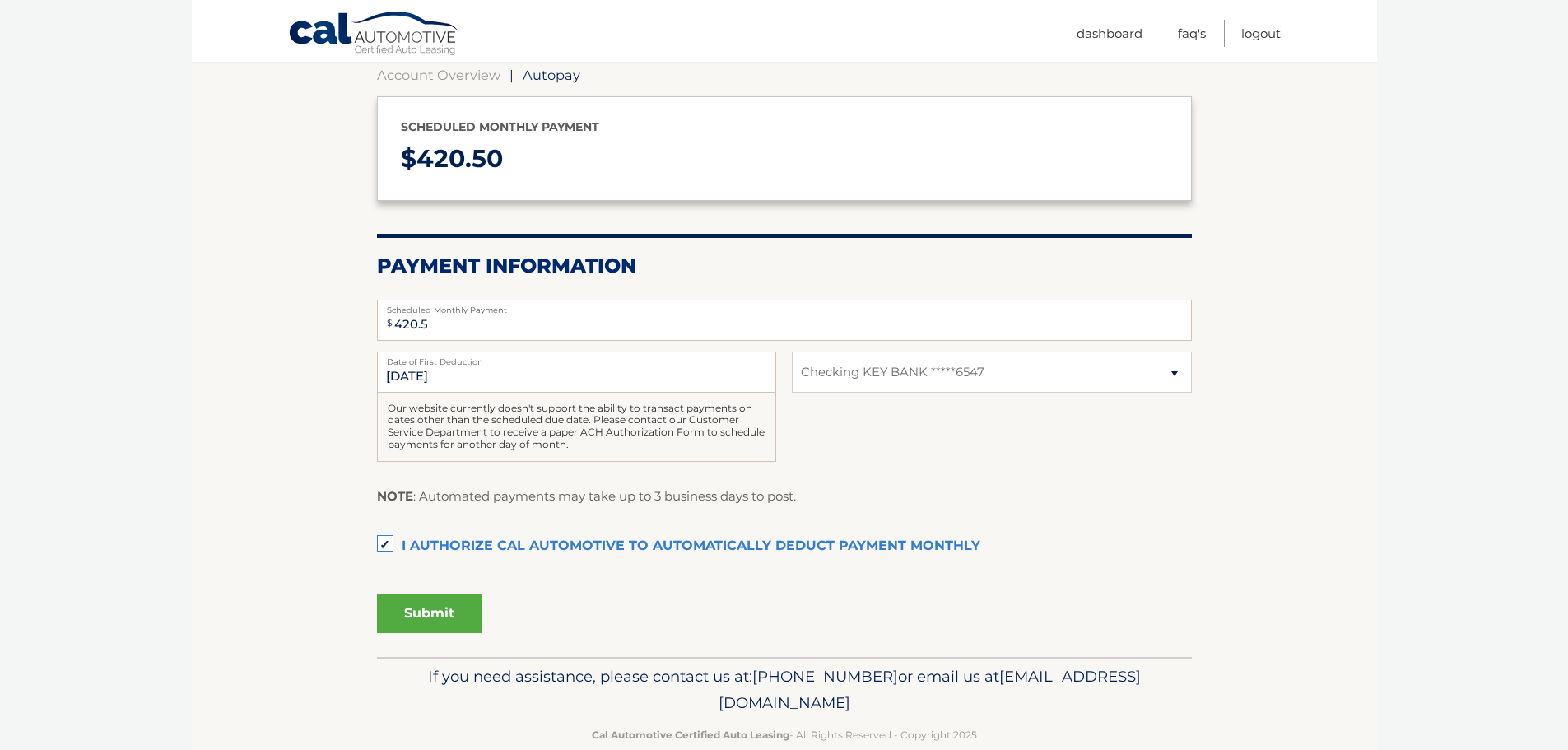
click at [439, 613] on button "Submit" at bounding box center [429, 613] width 105 height 40
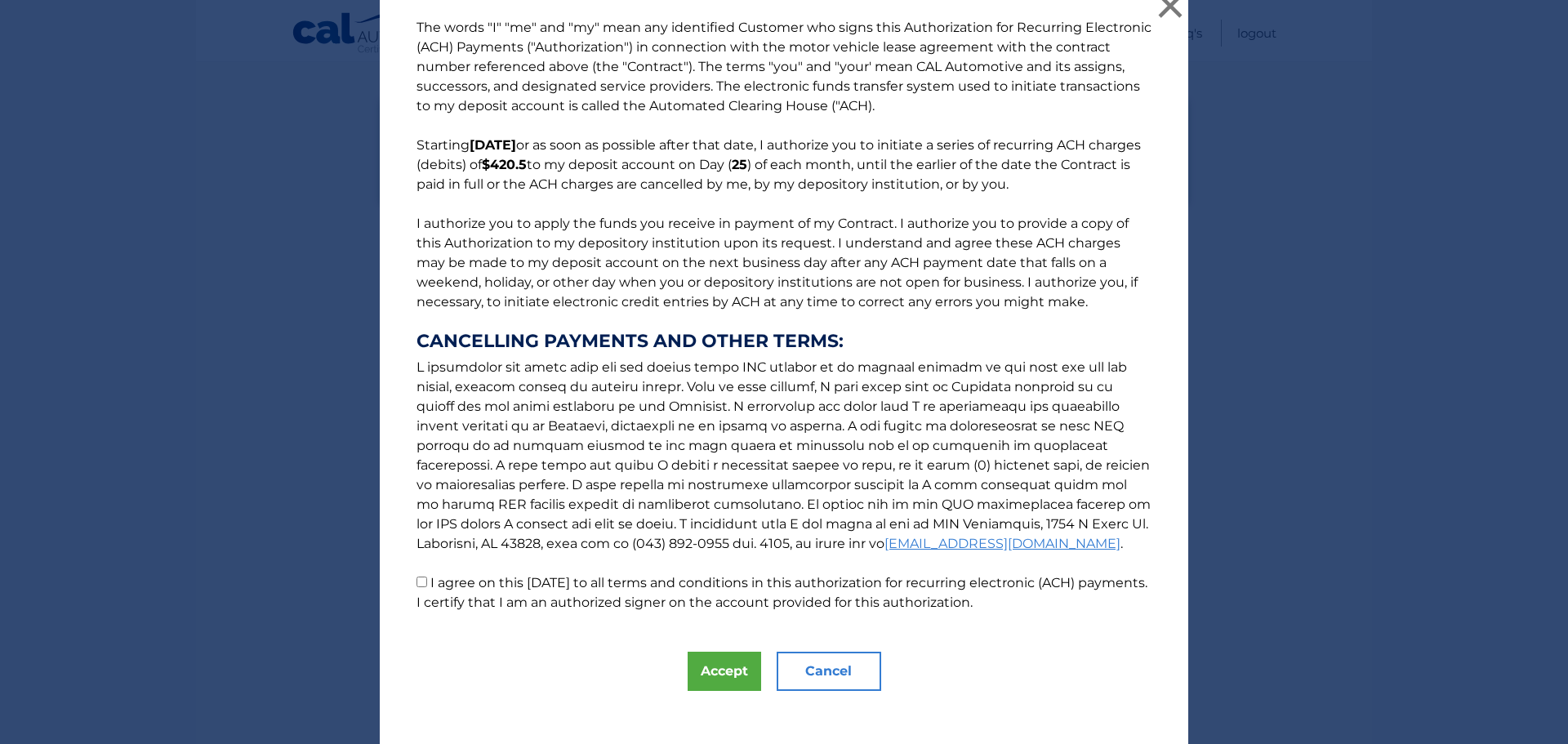
scroll to position [27, 0]
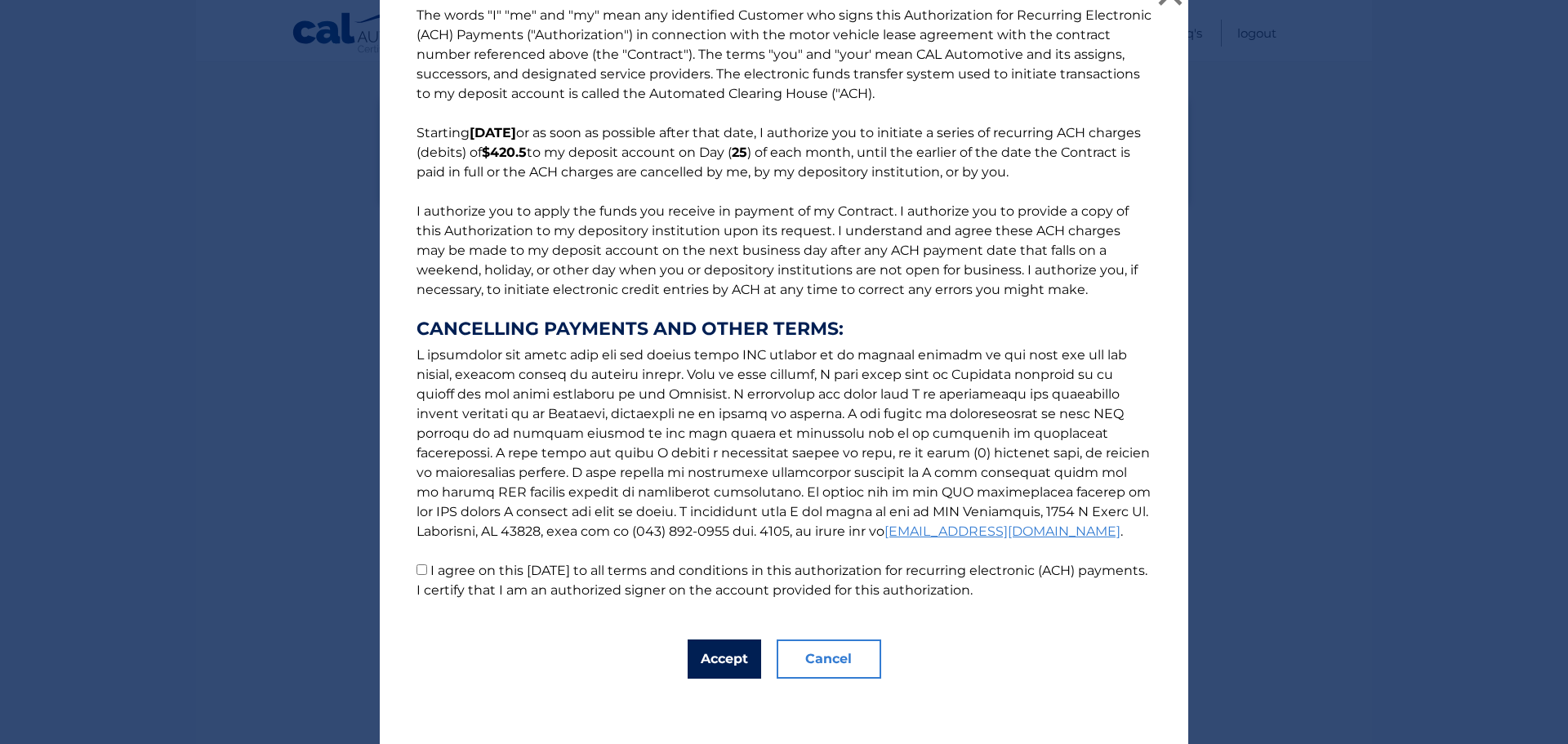
click at [733, 657] on button "Accept" at bounding box center [724, 659] width 73 height 39
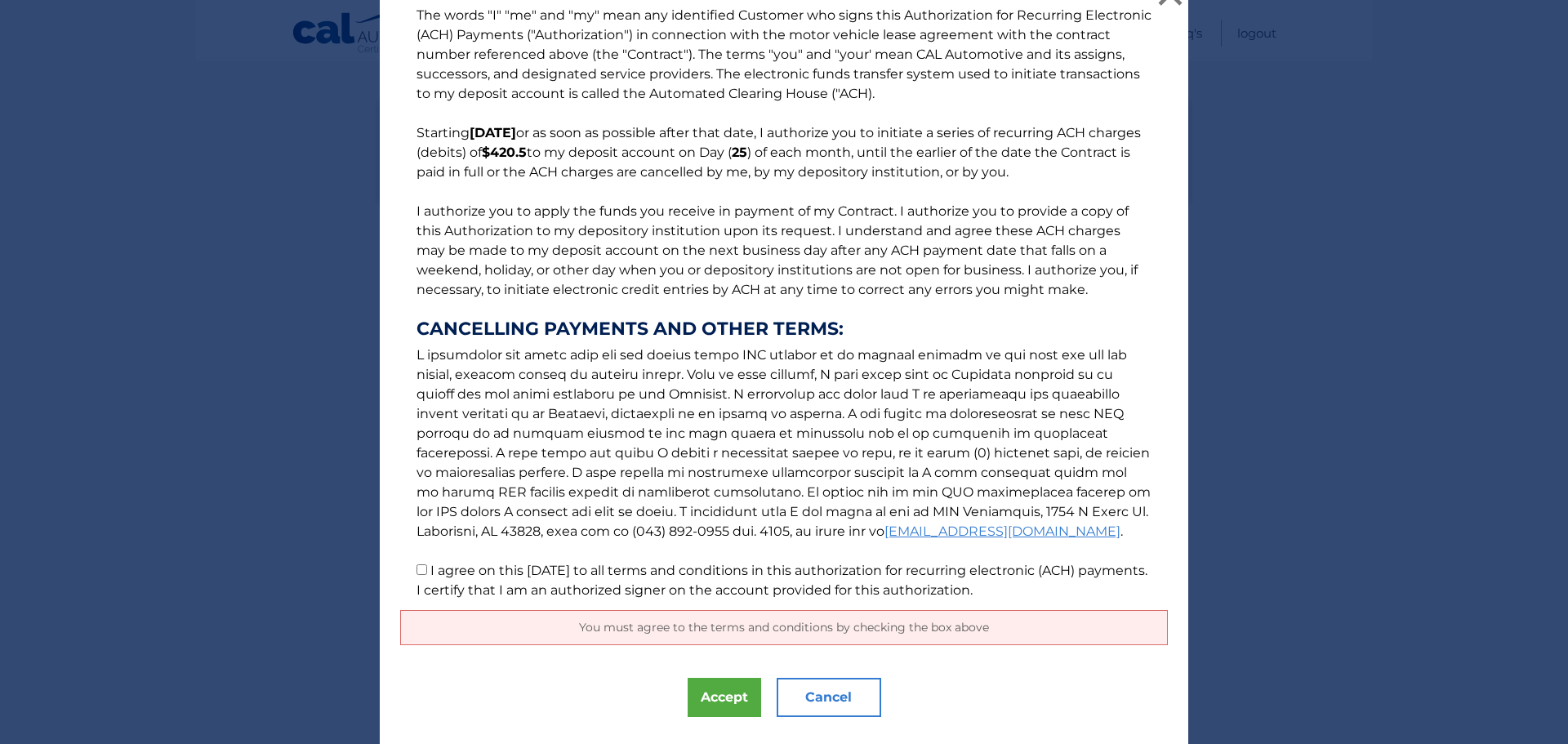
click at [419, 570] on input "I agree on this 10/13/2025 to all terms and conditions in this authorization fo…" at bounding box center [422, 569] width 11 height 11
checkbox input "true"
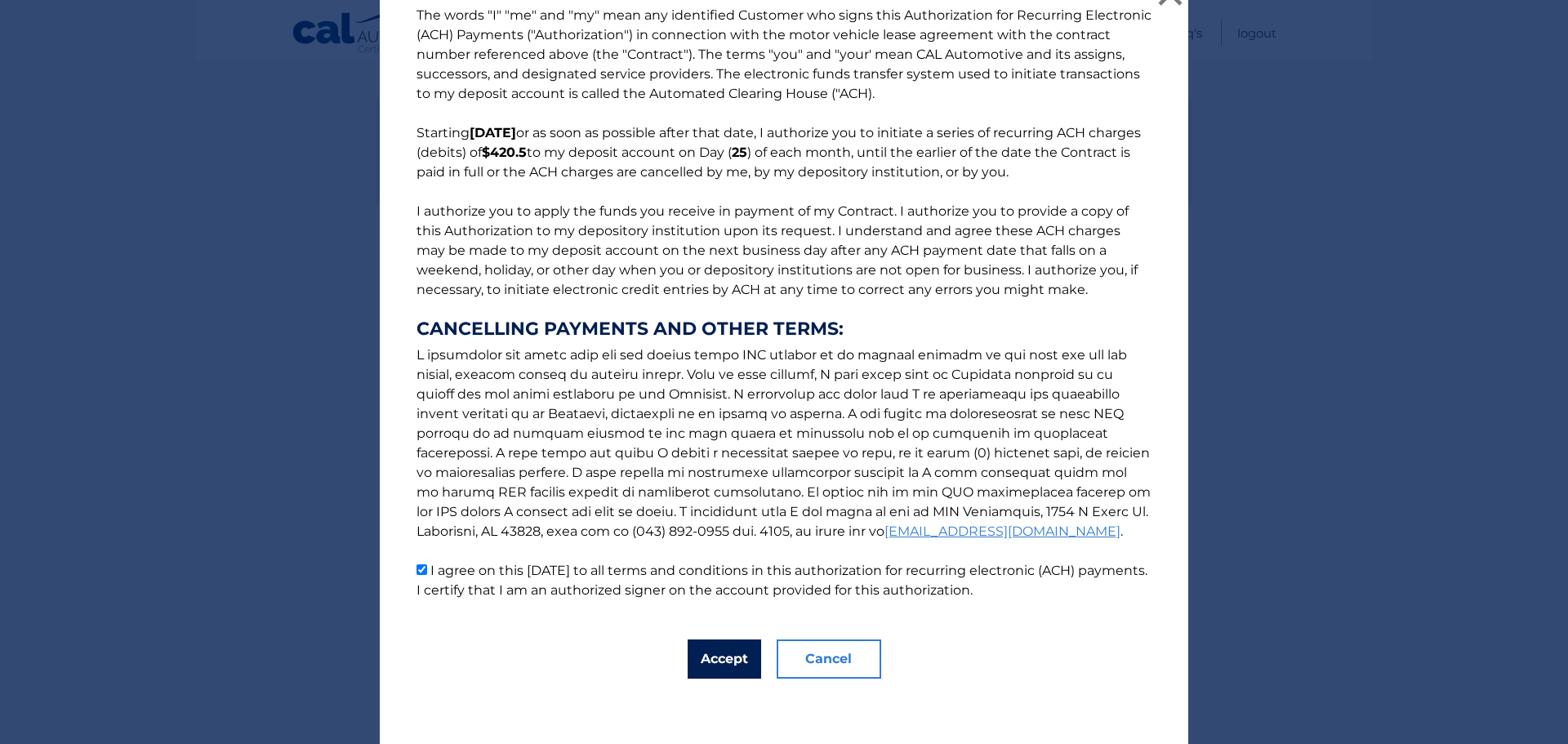
click at [726, 651] on button "Accept" at bounding box center [724, 659] width 73 height 39
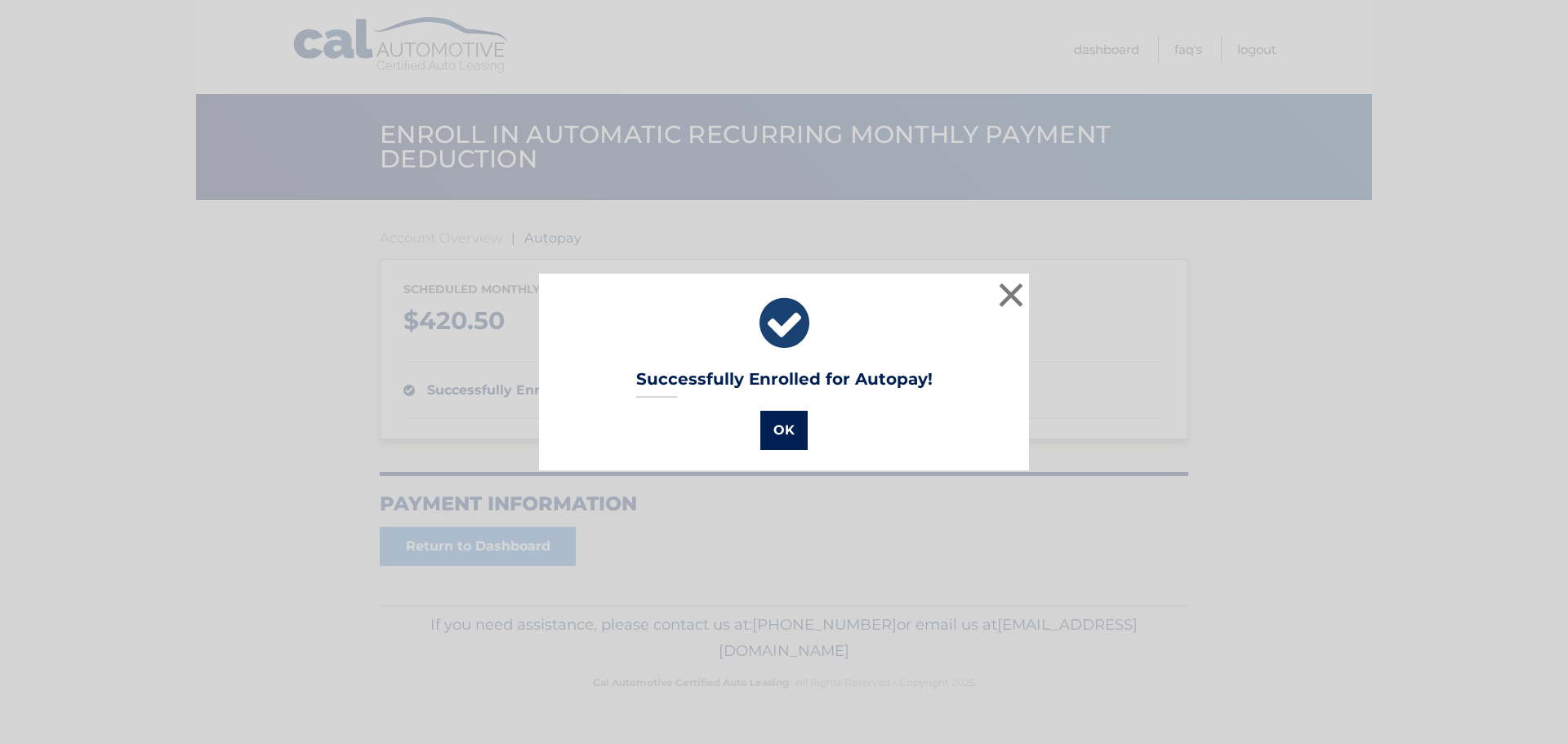
click at [790, 429] on button "OK" at bounding box center [784, 430] width 48 height 39
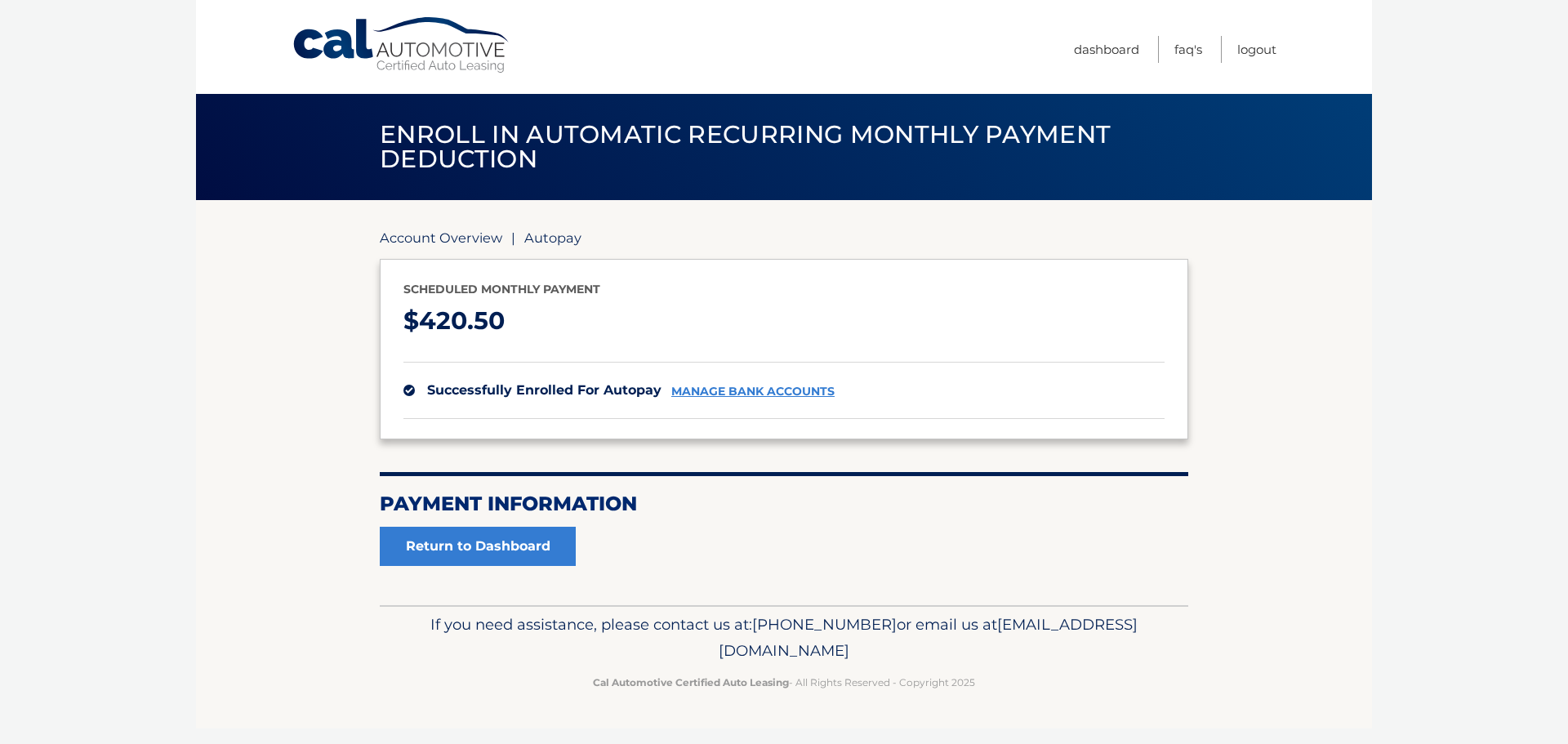
click at [451, 239] on link "Account Overview" at bounding box center [441, 238] width 122 height 16
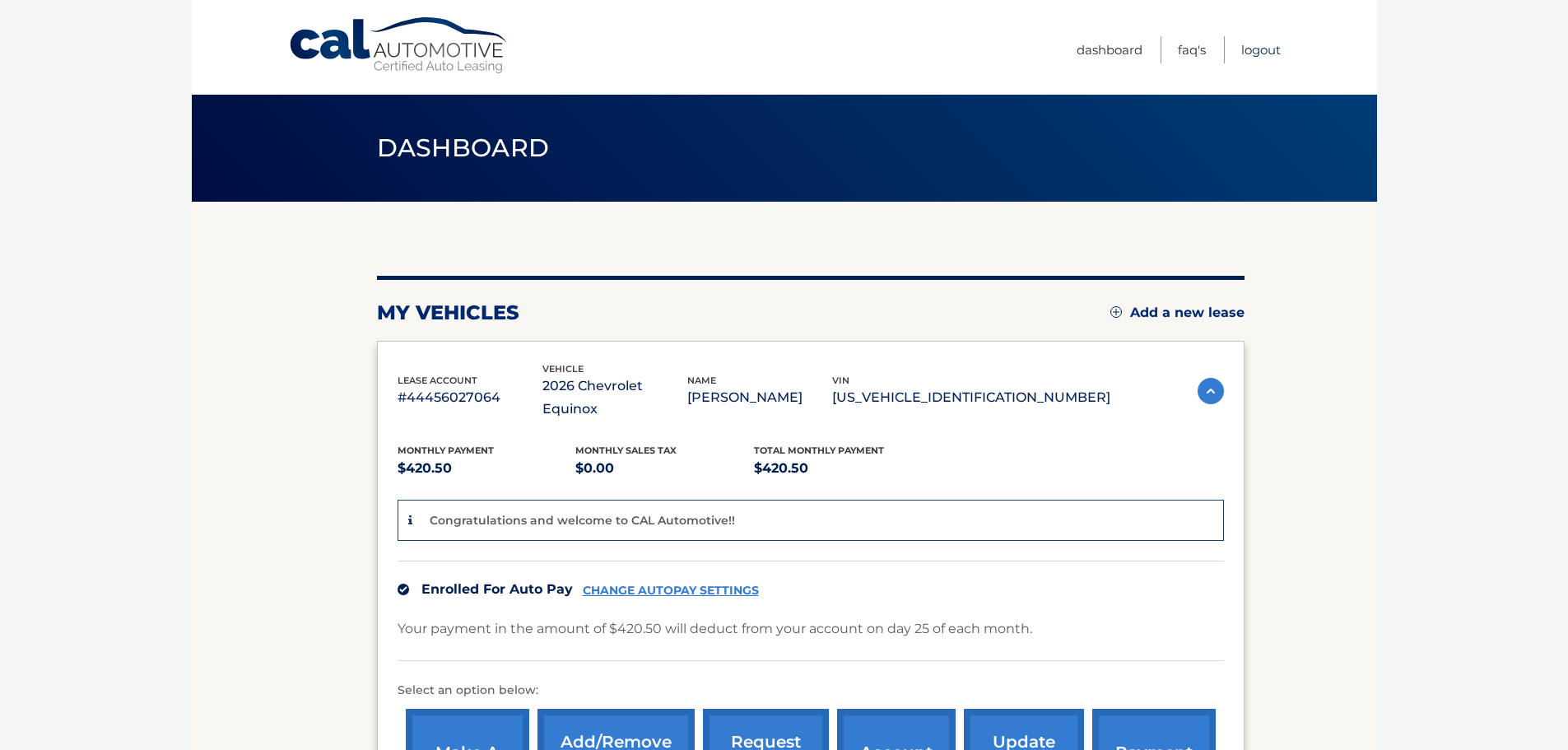
click at [1270, 51] on link "Logout" at bounding box center [1261, 49] width 40 height 27
